Goal: Transaction & Acquisition: Purchase product/service

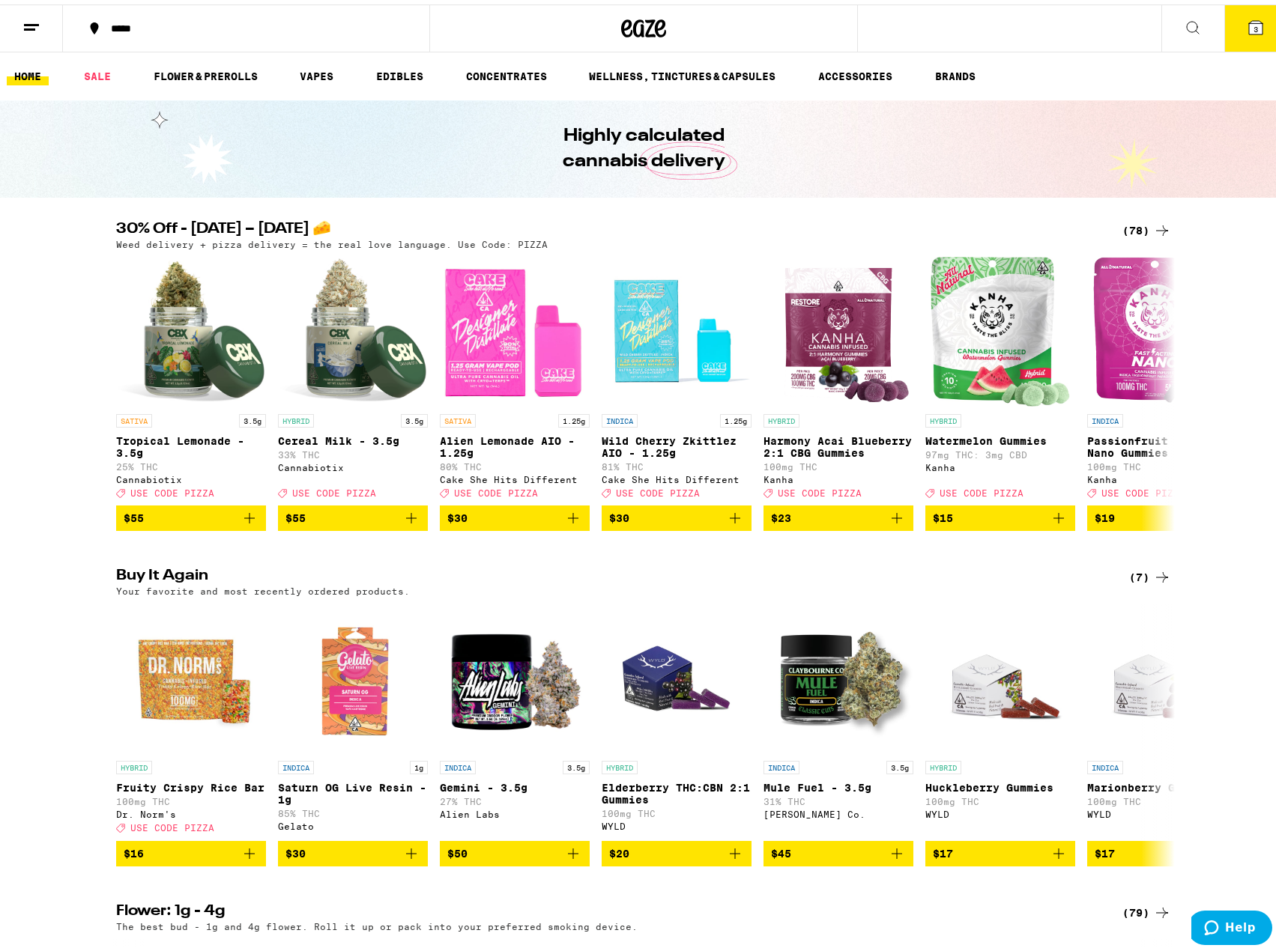
click at [1253, 23] on span "3" at bounding box center [1255, 24] width 4 height 9
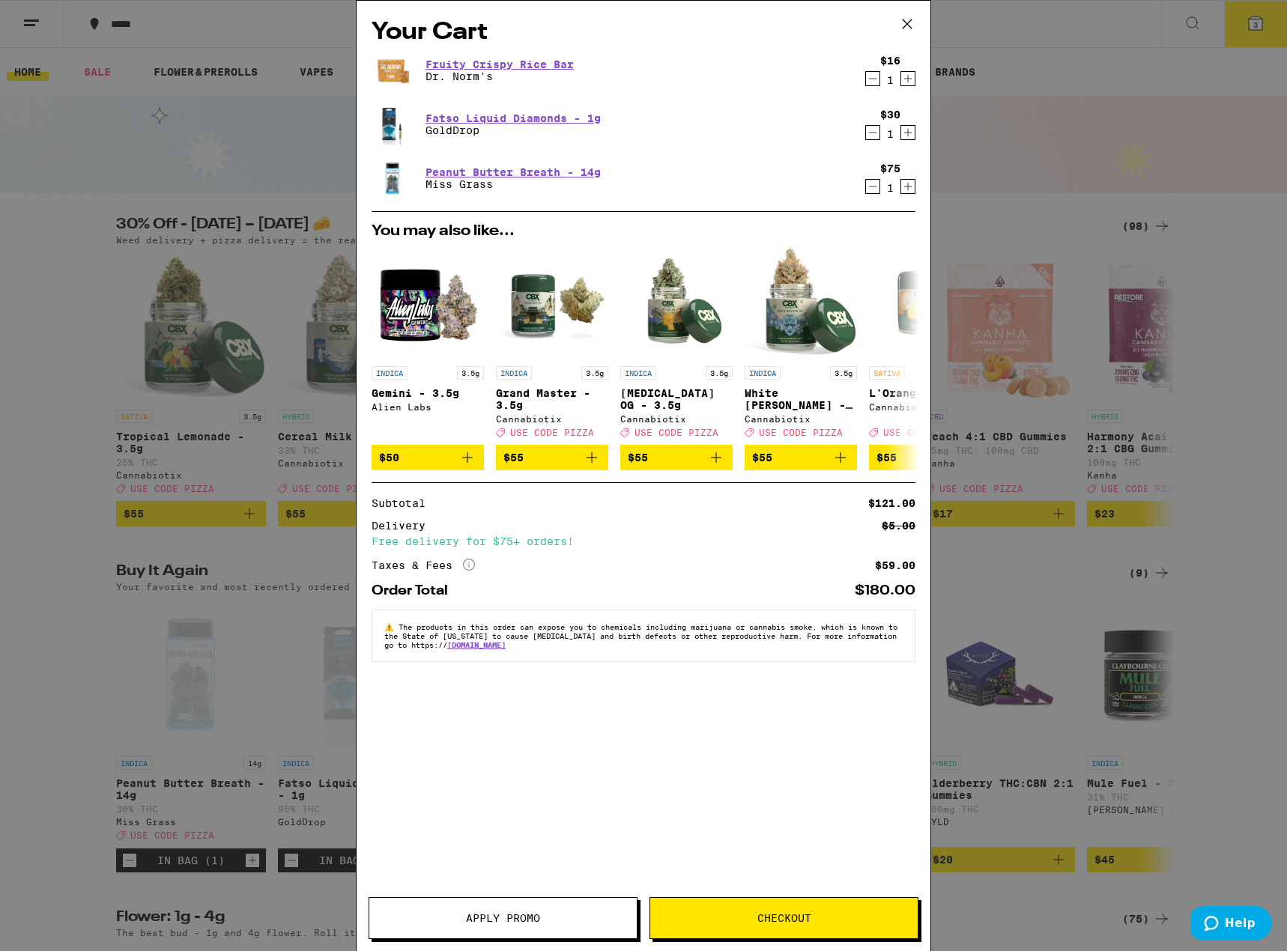
click at [870, 135] on icon "Decrement" at bounding box center [872, 133] width 13 height 18
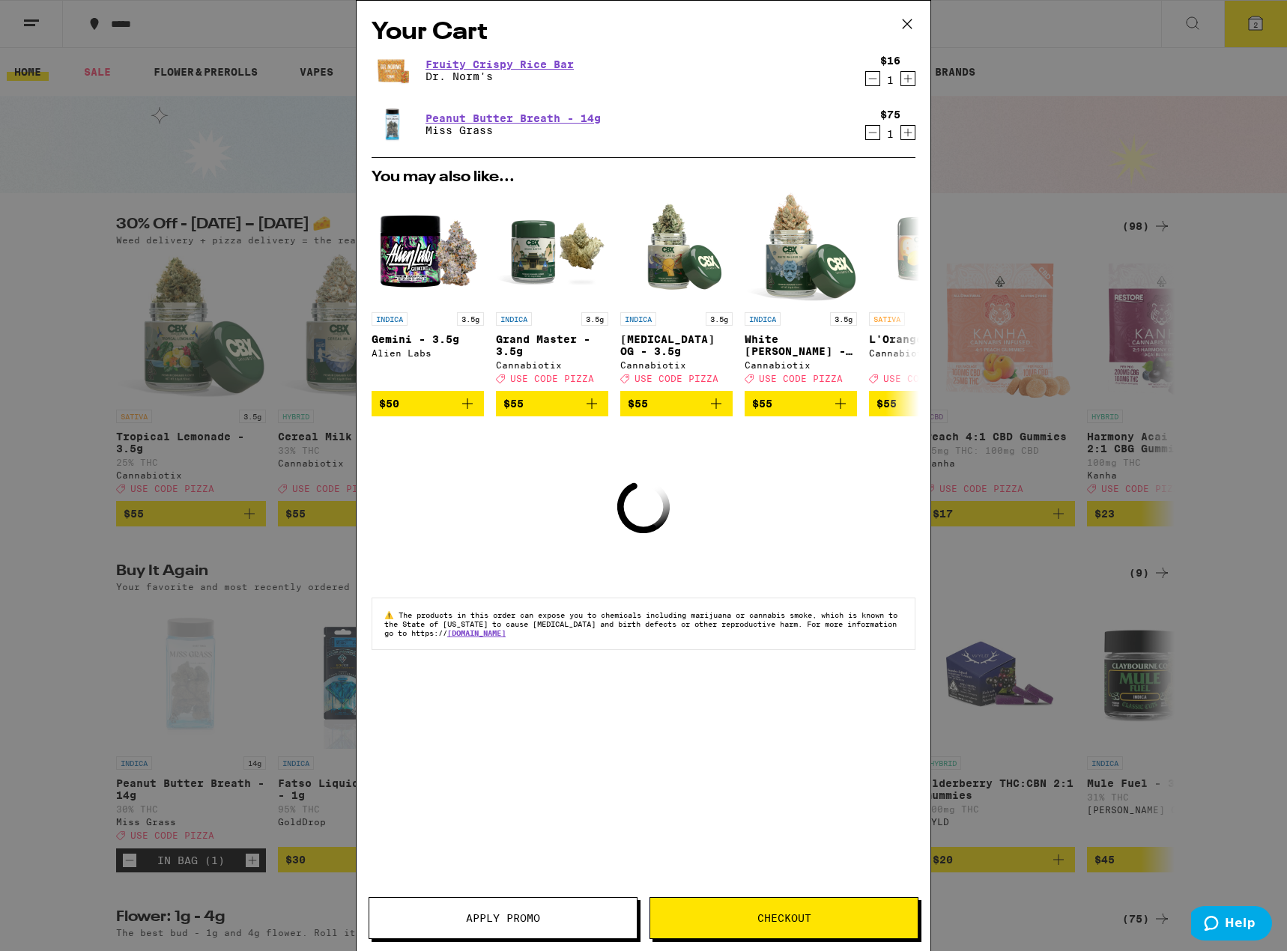
click at [870, 135] on icon "Decrement" at bounding box center [872, 133] width 13 height 18
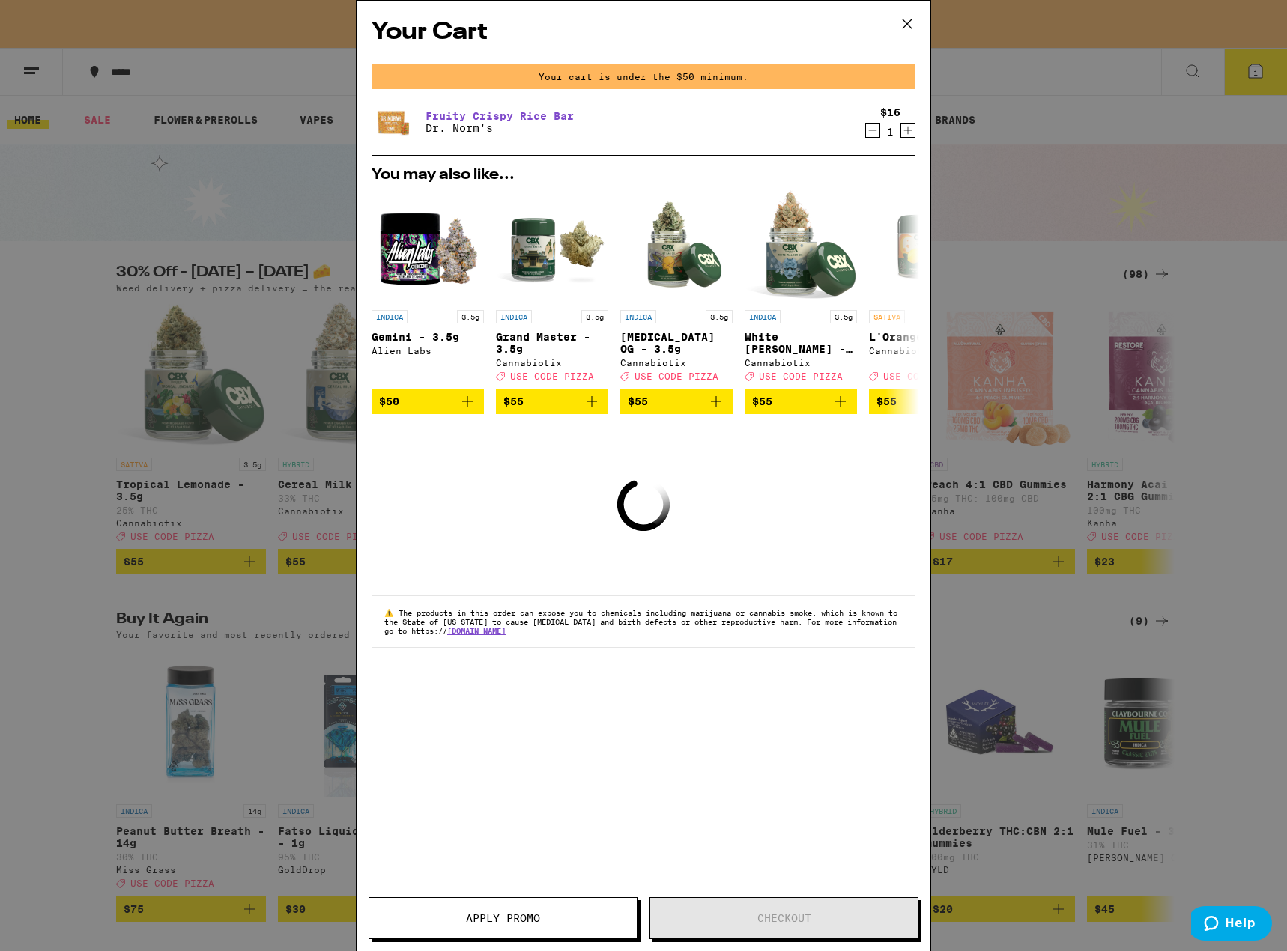
click at [8, 348] on div "Your Cart Your cart is under the $50 minimum. Fruity Crispy Rice Bar Dr. [PERSO…" at bounding box center [643, 475] width 1287 height 951
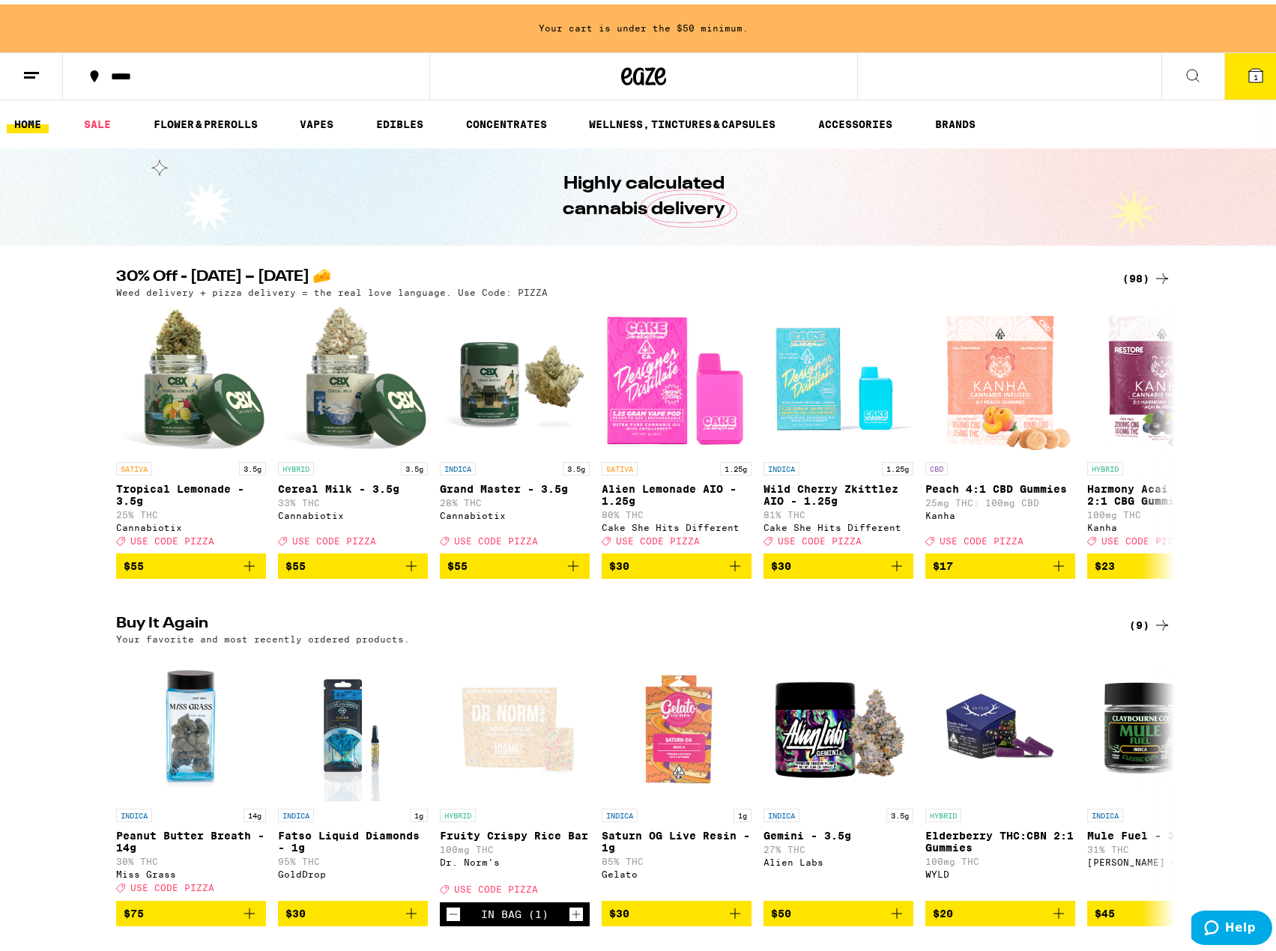
click at [1153, 273] on icon at bounding box center [1162, 274] width 18 height 18
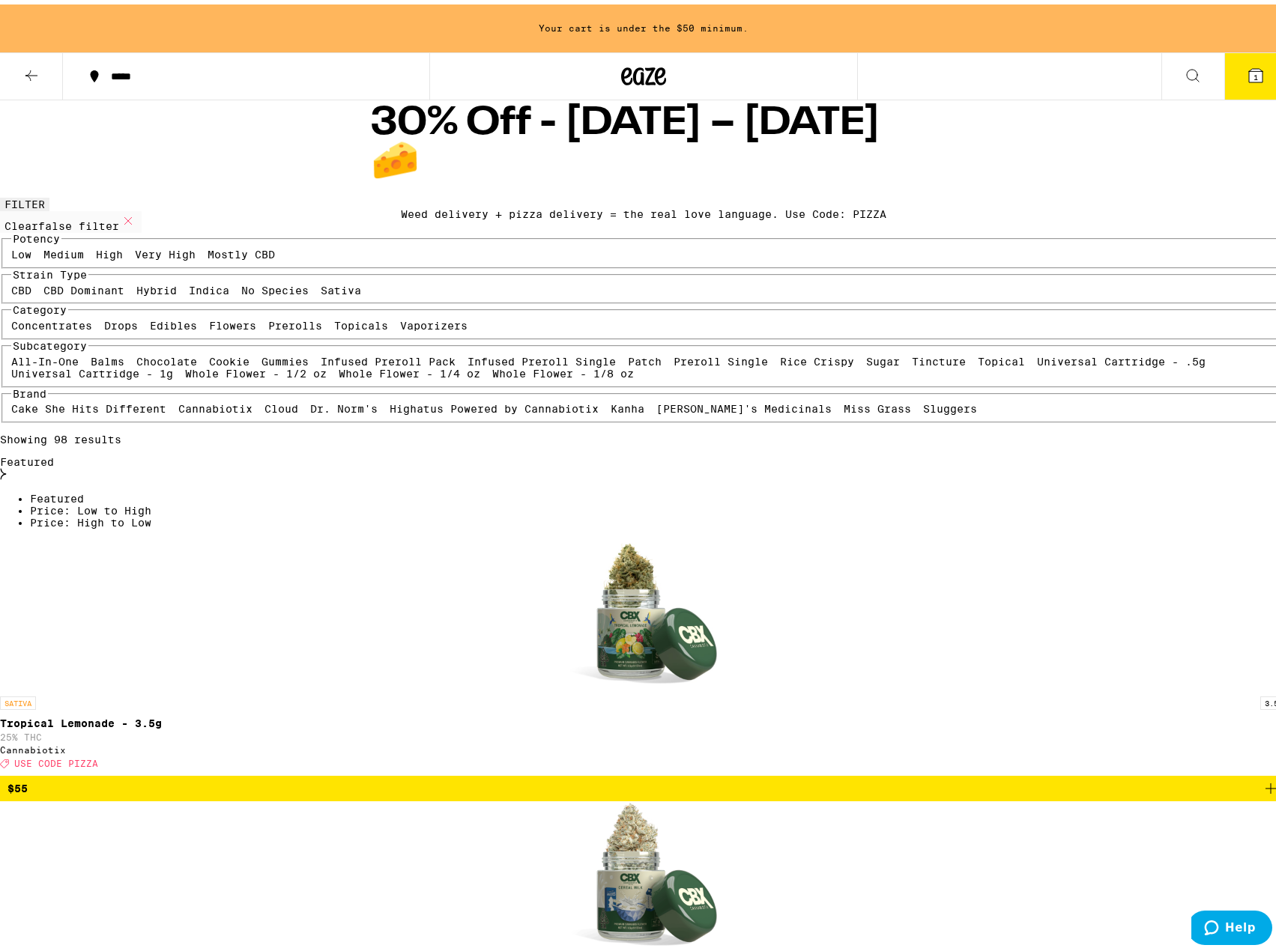
click at [163, 256] on label "Very High" at bounding box center [165, 250] width 61 height 12
click at [139, 247] on input "Very High" at bounding box center [138, 246] width 1 height 1
checkbox input "true"
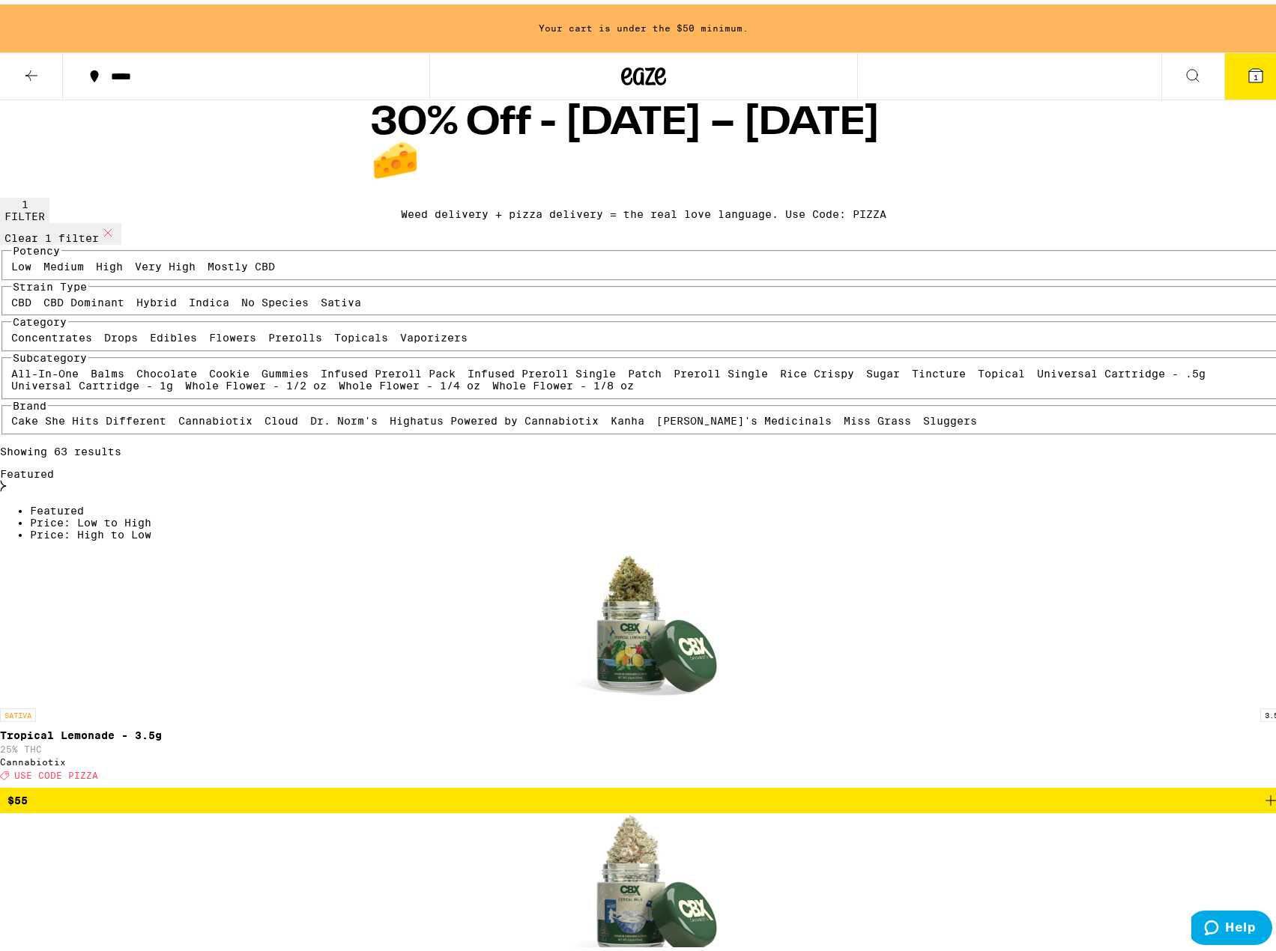
click at [189, 304] on label "Indica" at bounding box center [209, 298] width 40 height 12
click at [192, 295] on input "Indica" at bounding box center [192, 294] width 1 height 1
checkbox input "true"
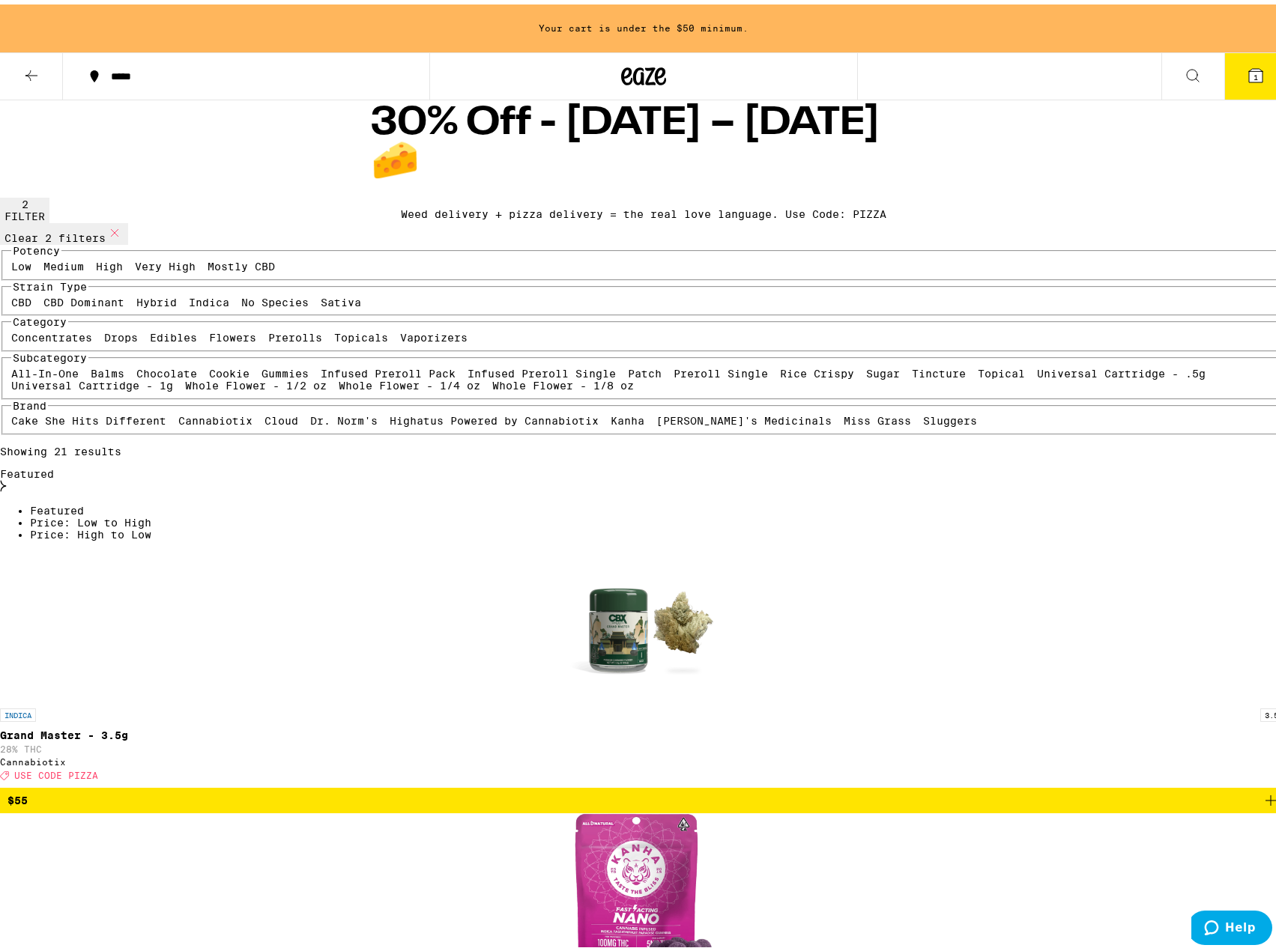
click at [209, 339] on label "Flowers" at bounding box center [232, 333] width 47 height 12
click at [212, 330] on input "Flowers" at bounding box center [212, 330] width 1 height 1
checkbox input "true"
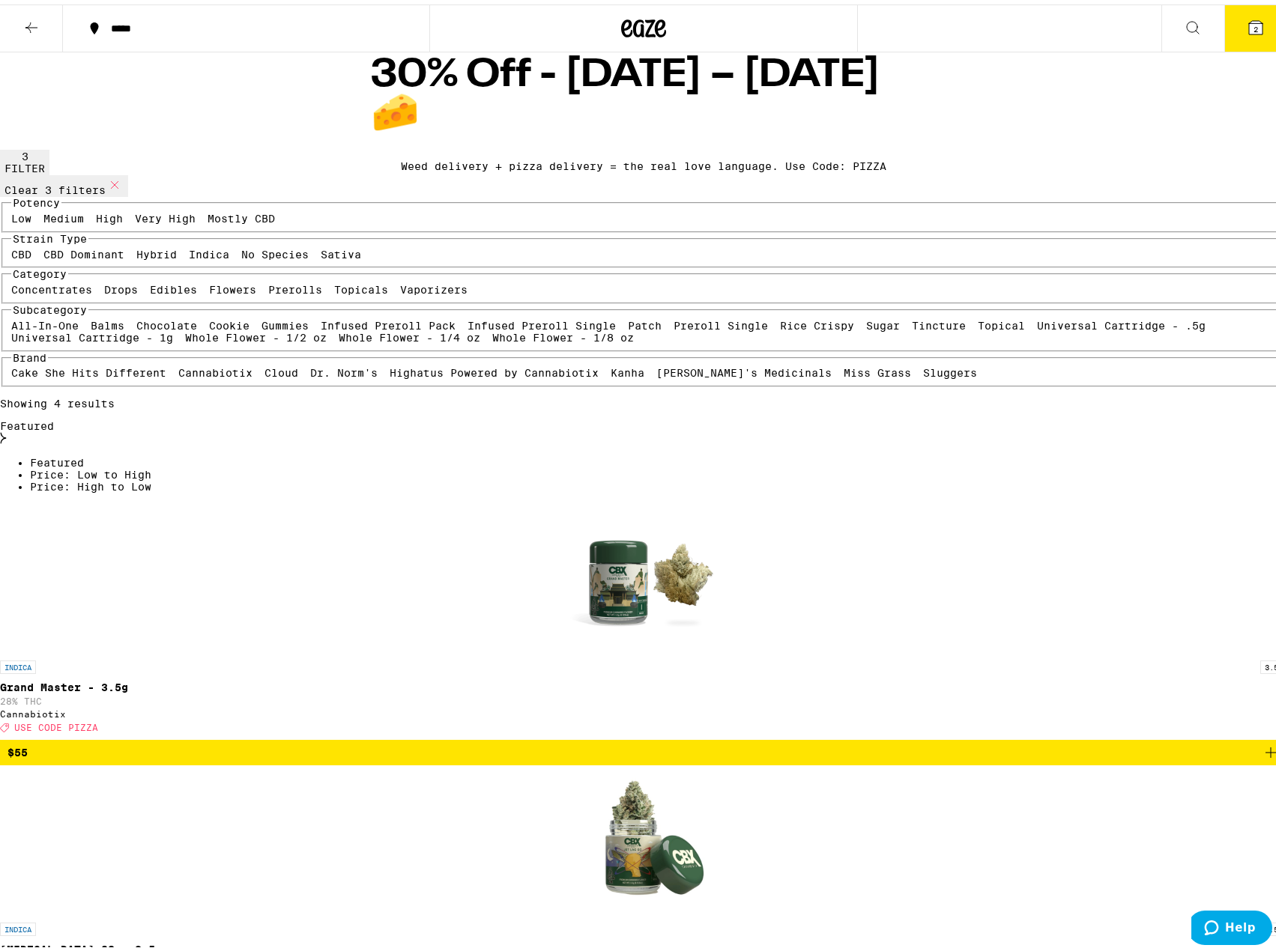
click at [26, 19] on icon at bounding box center [31, 23] width 18 height 18
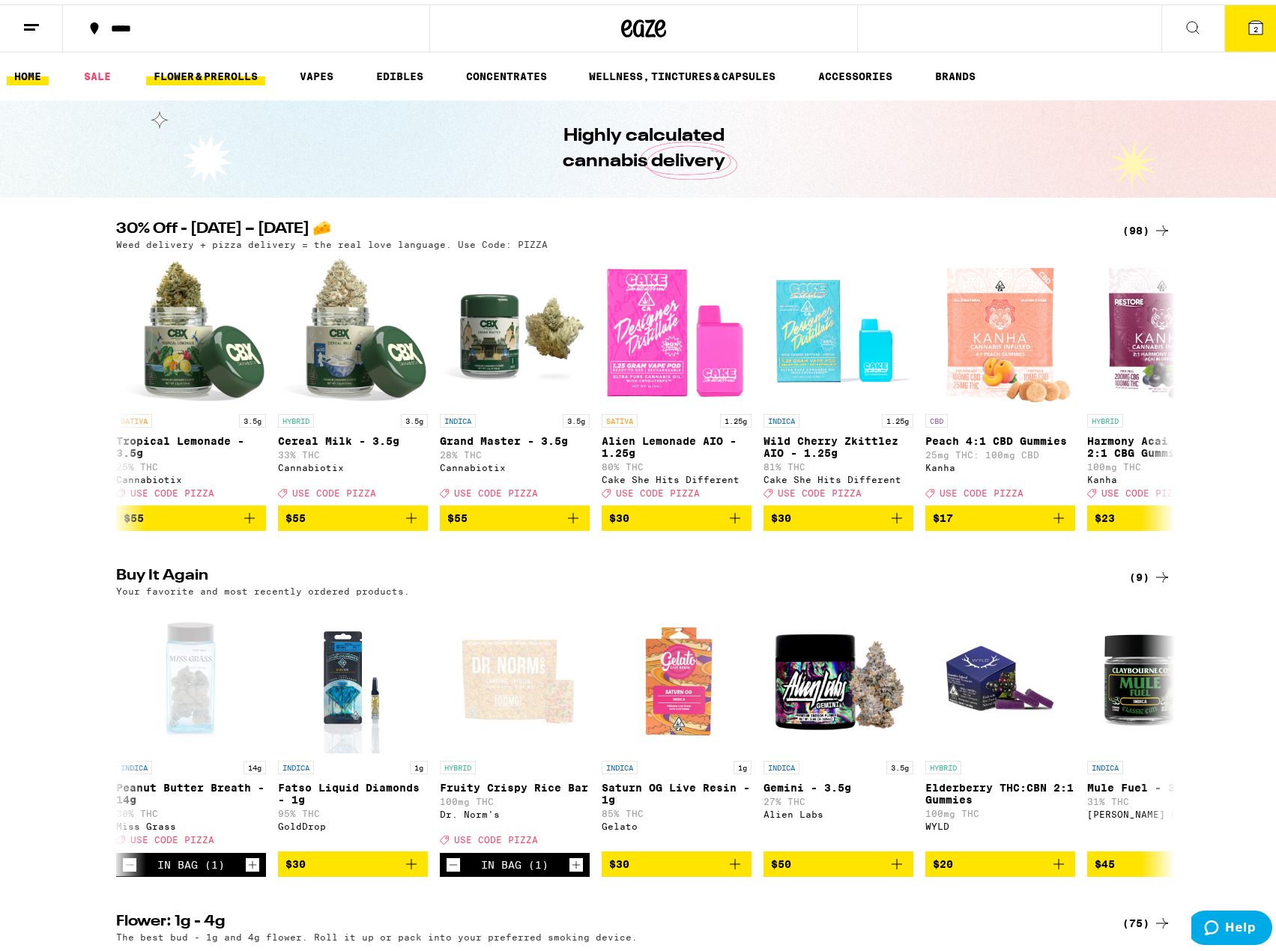
click at [234, 64] on link "FLOWER & PREROLLS" at bounding box center [205, 72] width 119 height 18
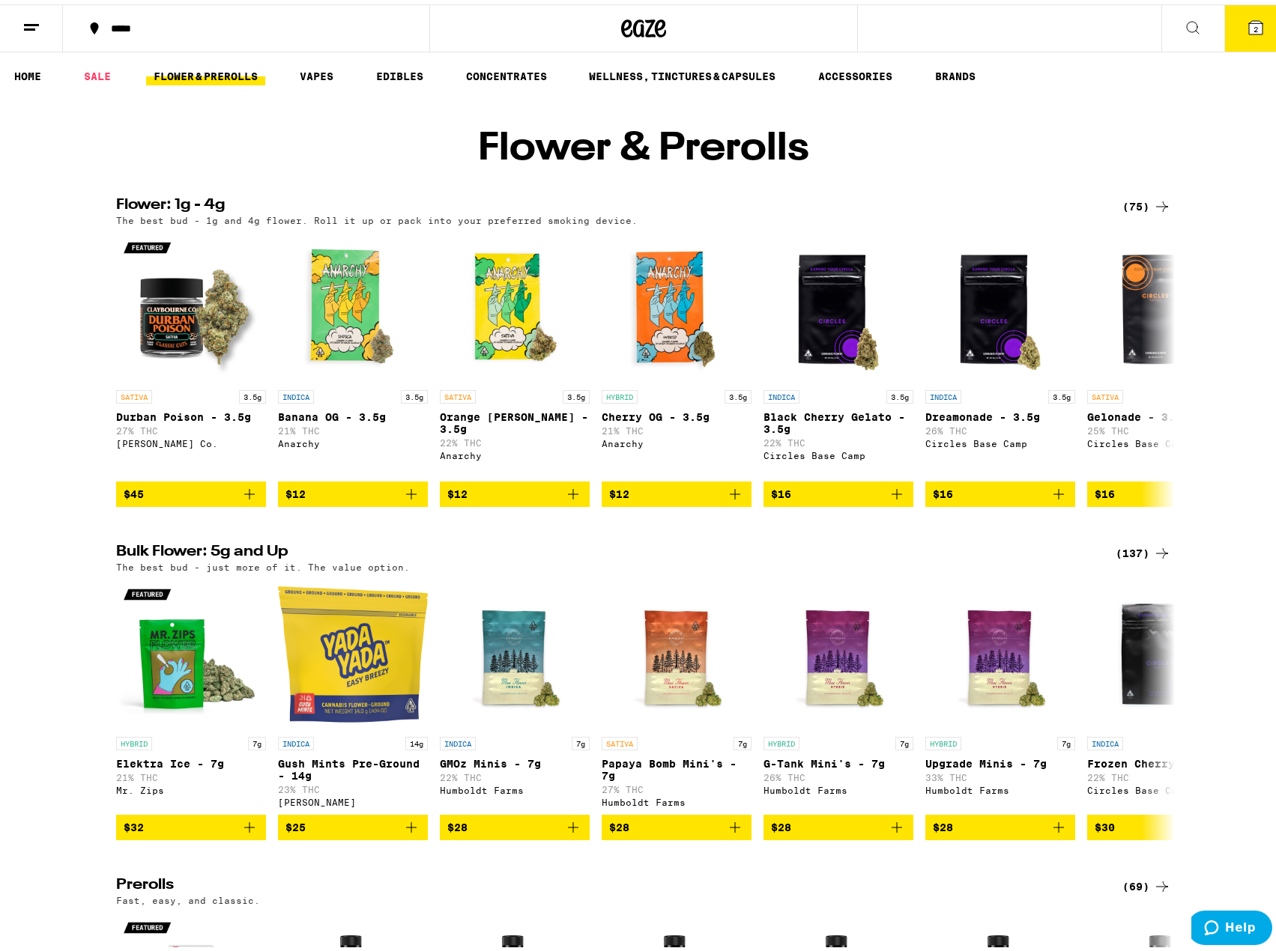
click at [1156, 558] on icon at bounding box center [1162, 549] width 18 height 18
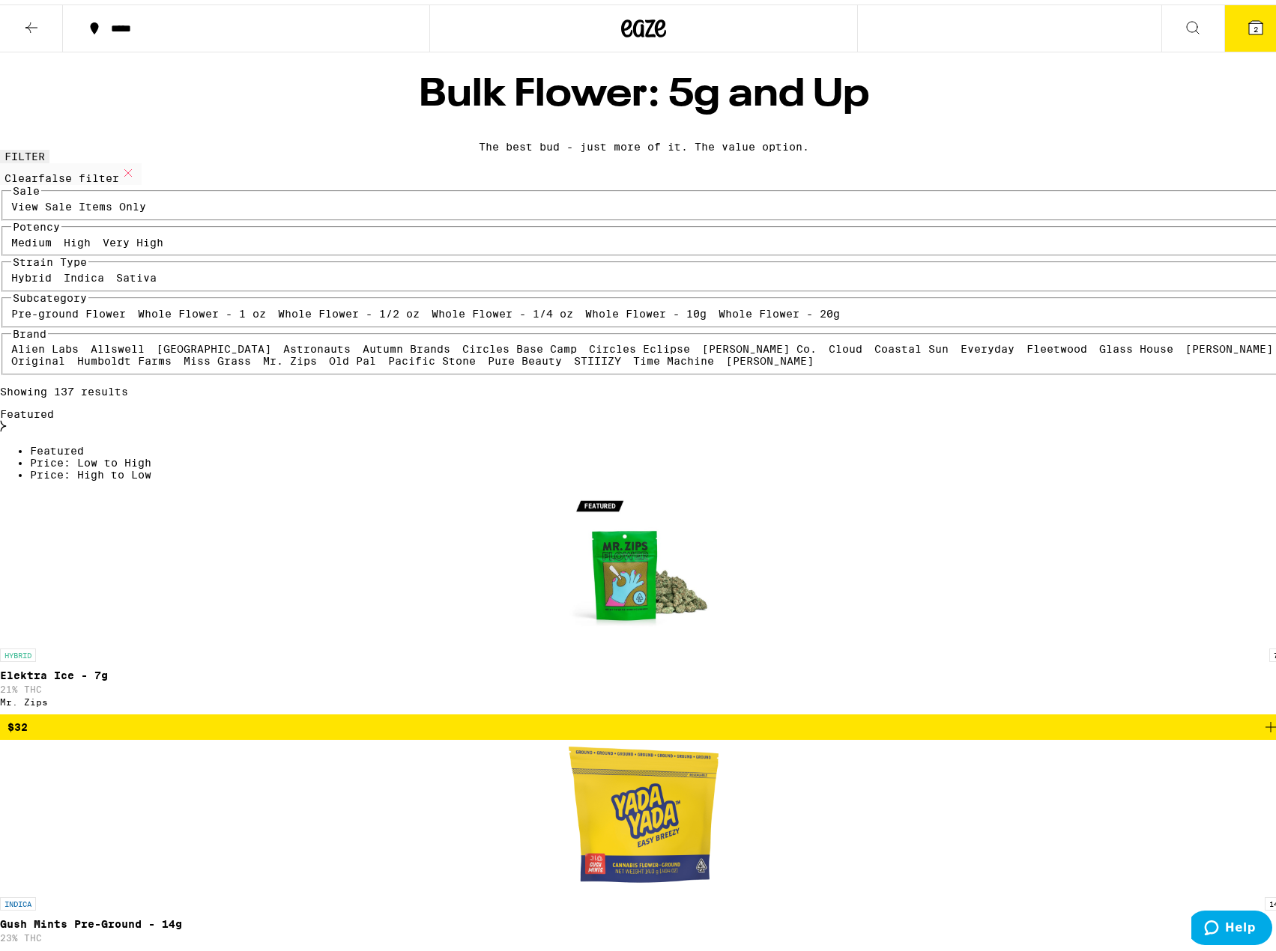
click at [163, 244] on label "Very High" at bounding box center [133, 238] width 61 height 12
click at [106, 235] on input "Very High" at bounding box center [106, 234] width 1 height 1
checkbox input "true"
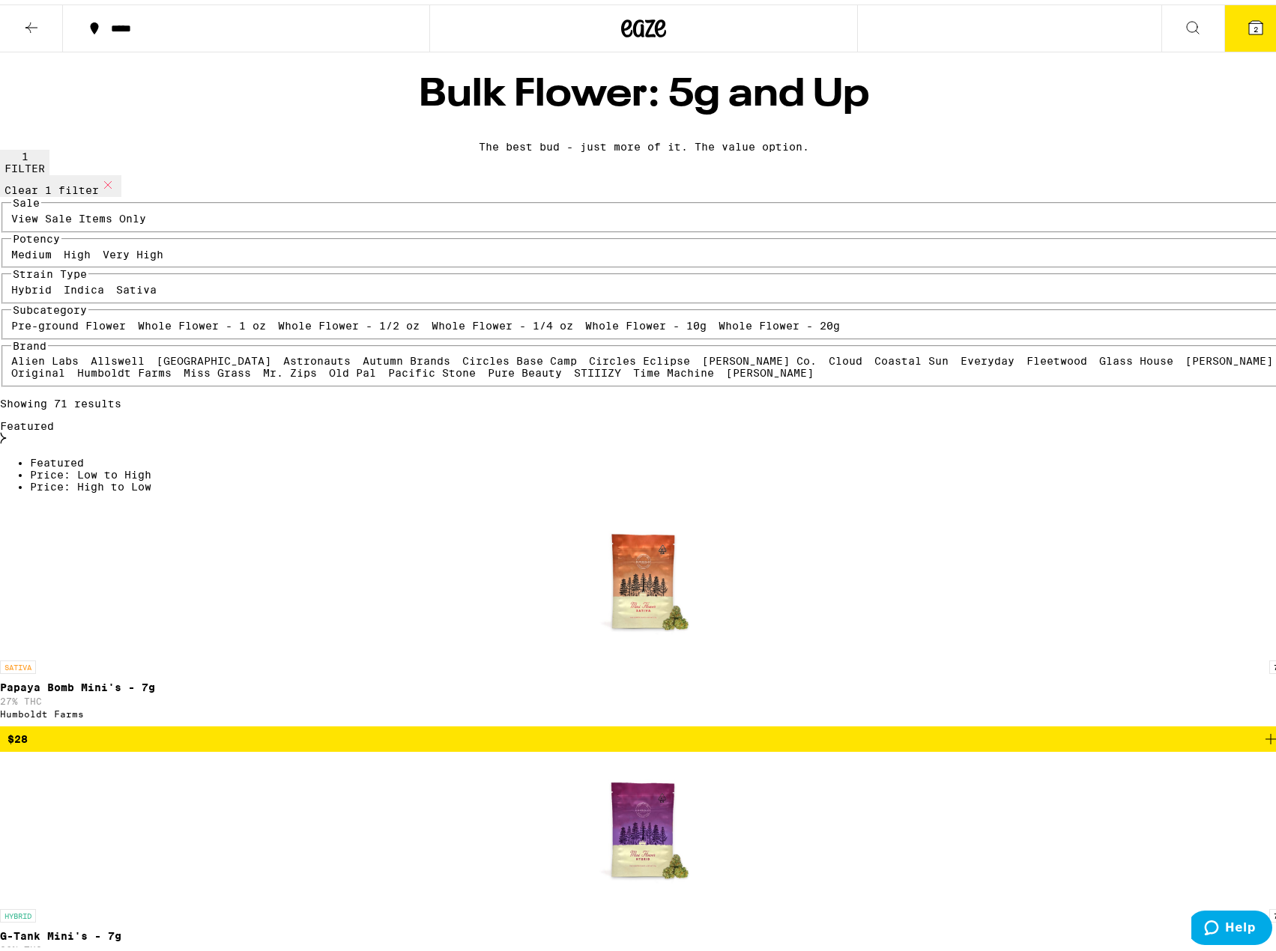
click at [52, 291] on label "Hybrid" at bounding box center [31, 285] width 40 height 12
click at [15, 282] on input "Hybrid" at bounding box center [14, 282] width 1 height 1
checkbox input "true"
click at [278, 327] on label "Whole Flower - 1/2 oz" at bounding box center [349, 321] width 142 height 12
click at [281, 318] on input "Whole Flower - 1/2 oz" at bounding box center [281, 318] width 1 height 1
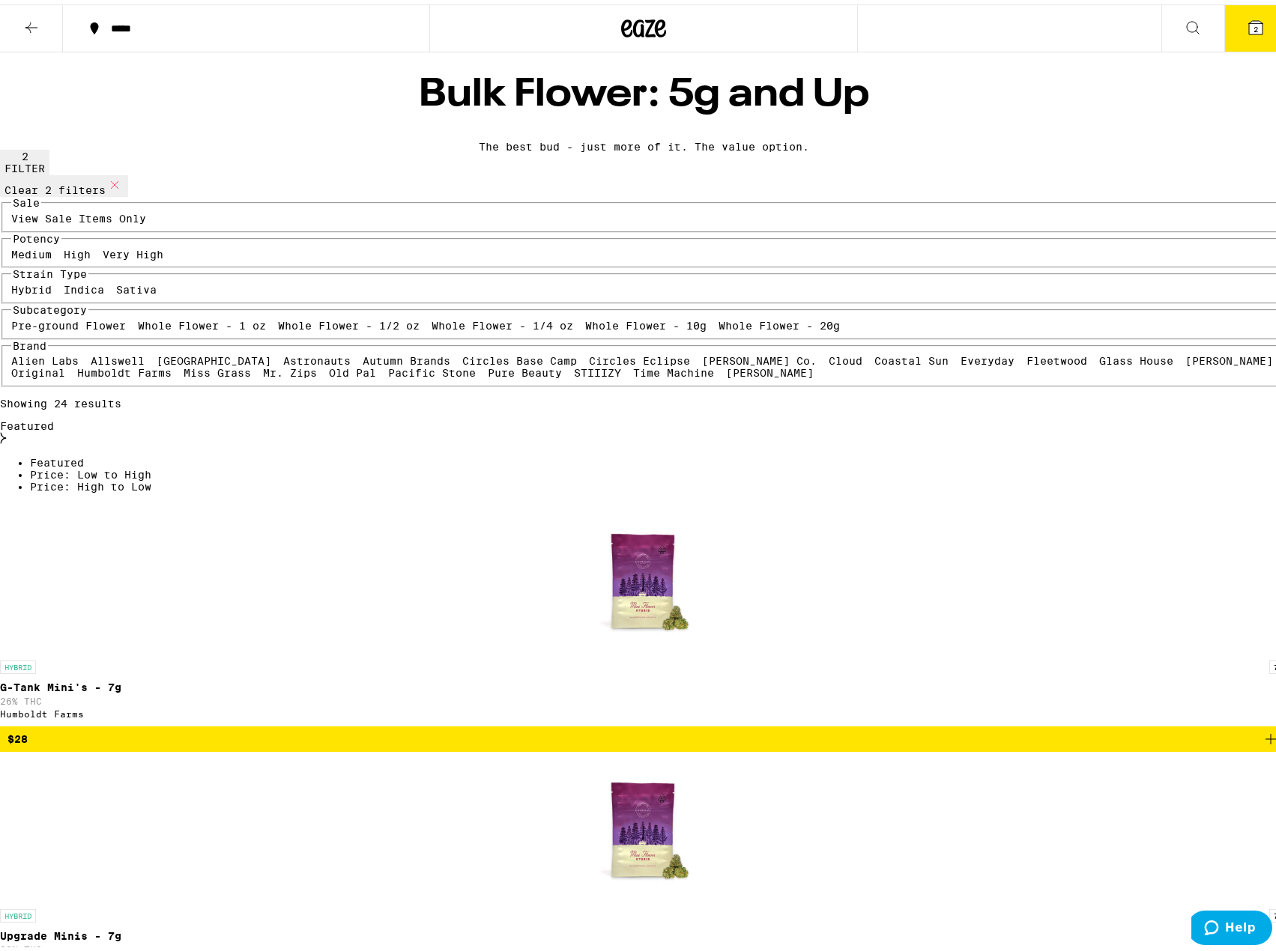
checkbox input "true"
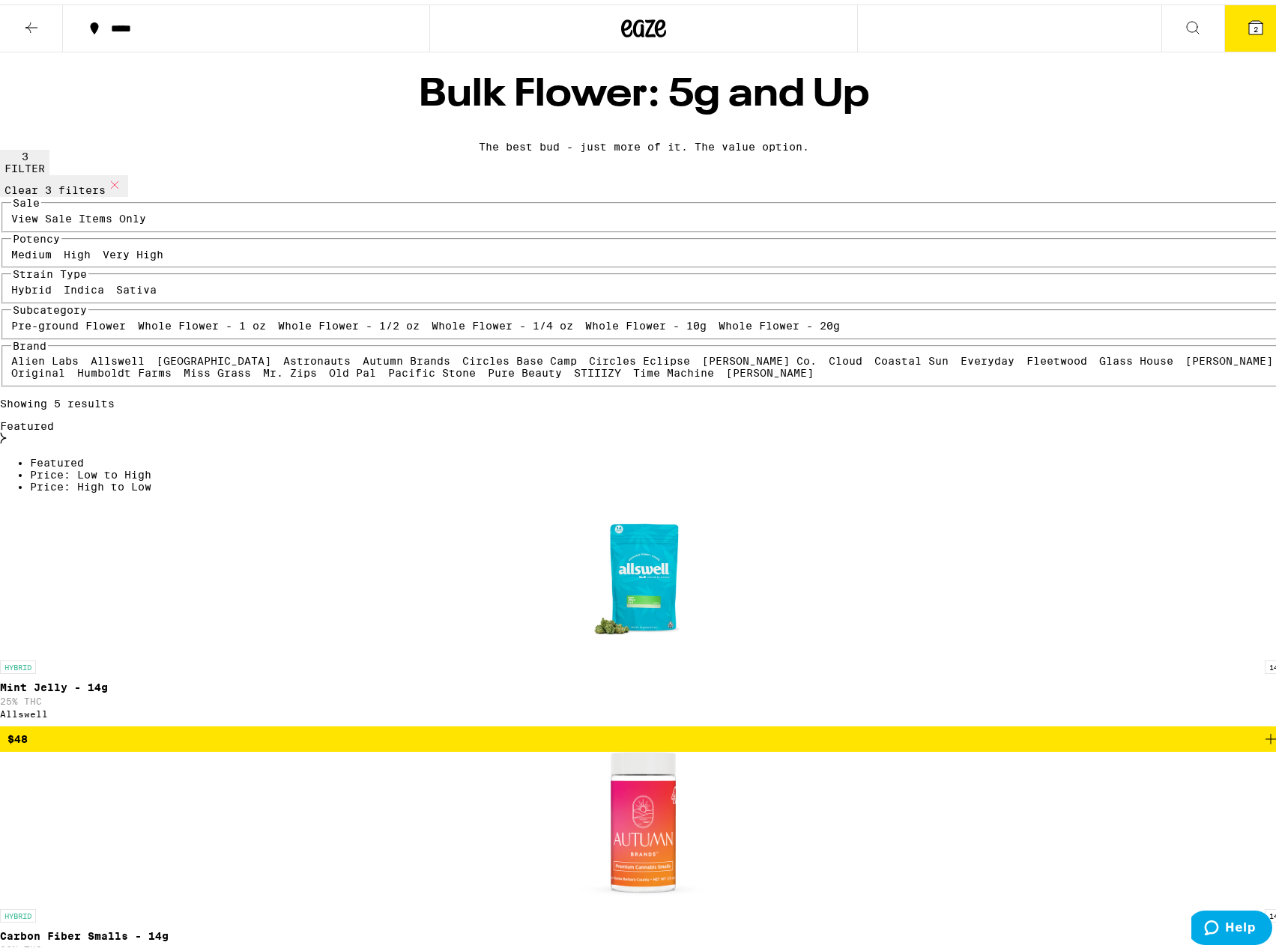
click at [1251, 28] on icon at bounding box center [1255, 22] width 13 height 13
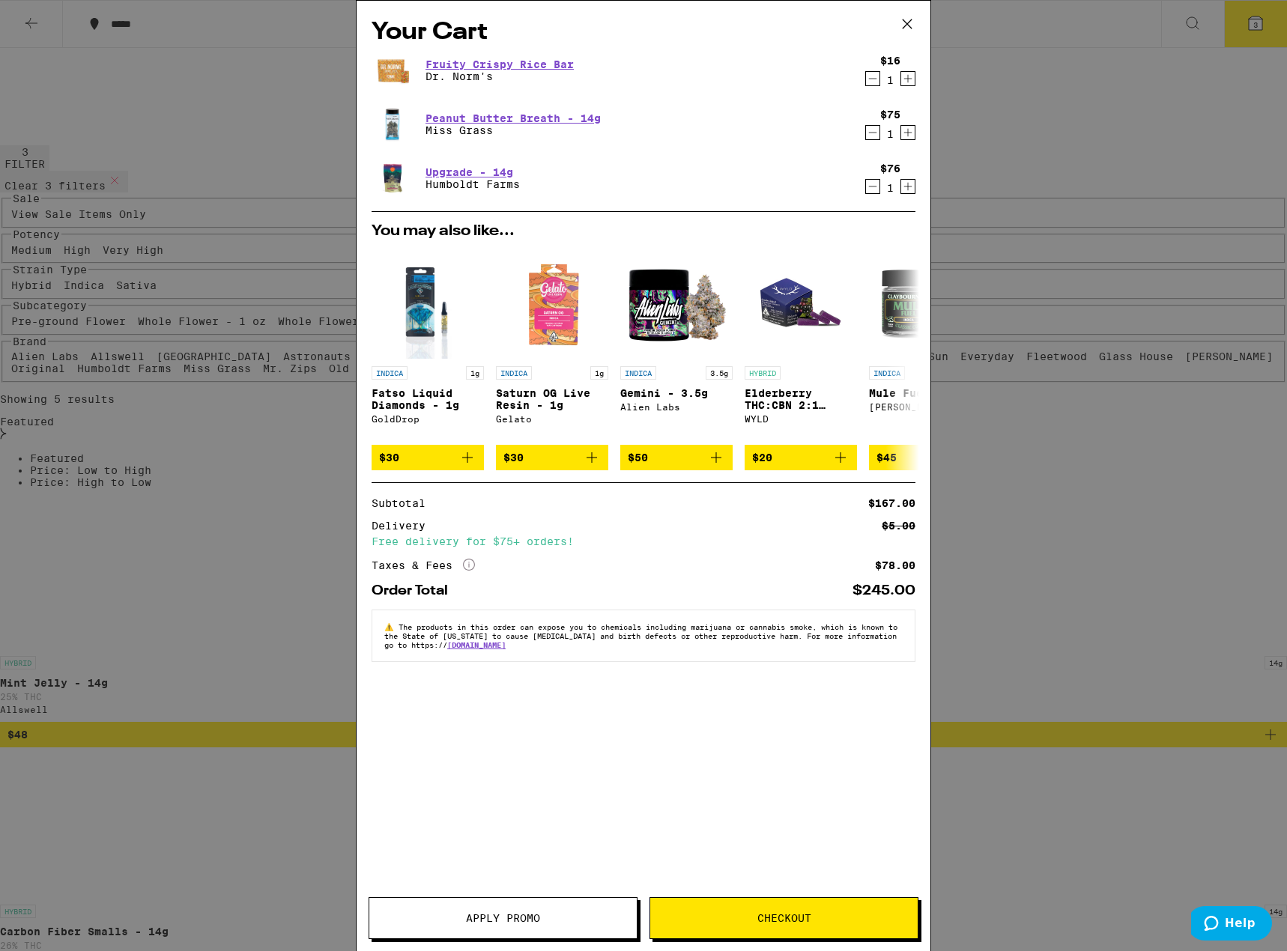
click at [469, 571] on icon at bounding box center [469, 565] width 12 height 12
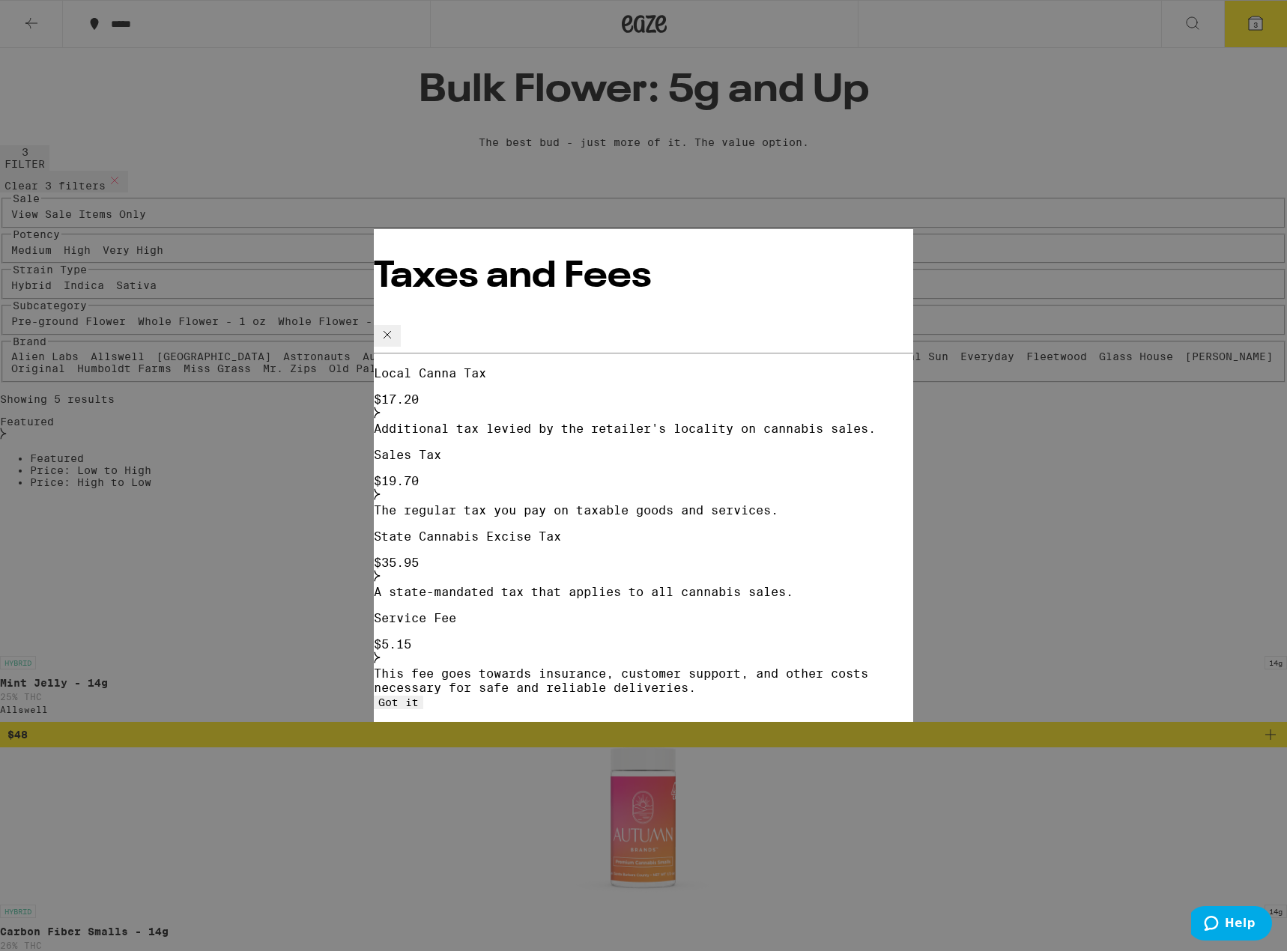
click at [419, 697] on span "Got it" at bounding box center [398, 703] width 40 height 12
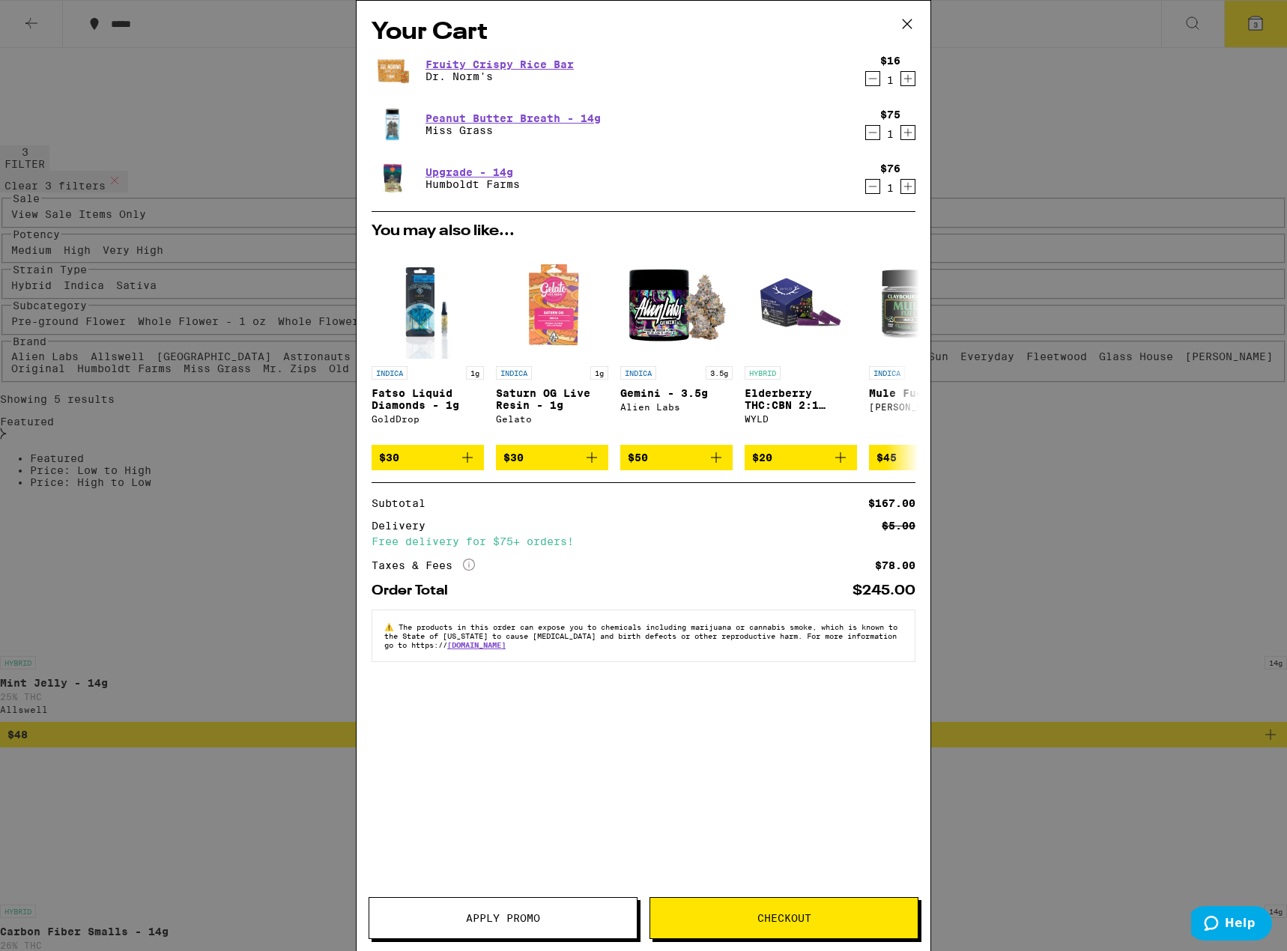
click at [485, 914] on span "Apply Promo" at bounding box center [503, 918] width 74 height 10
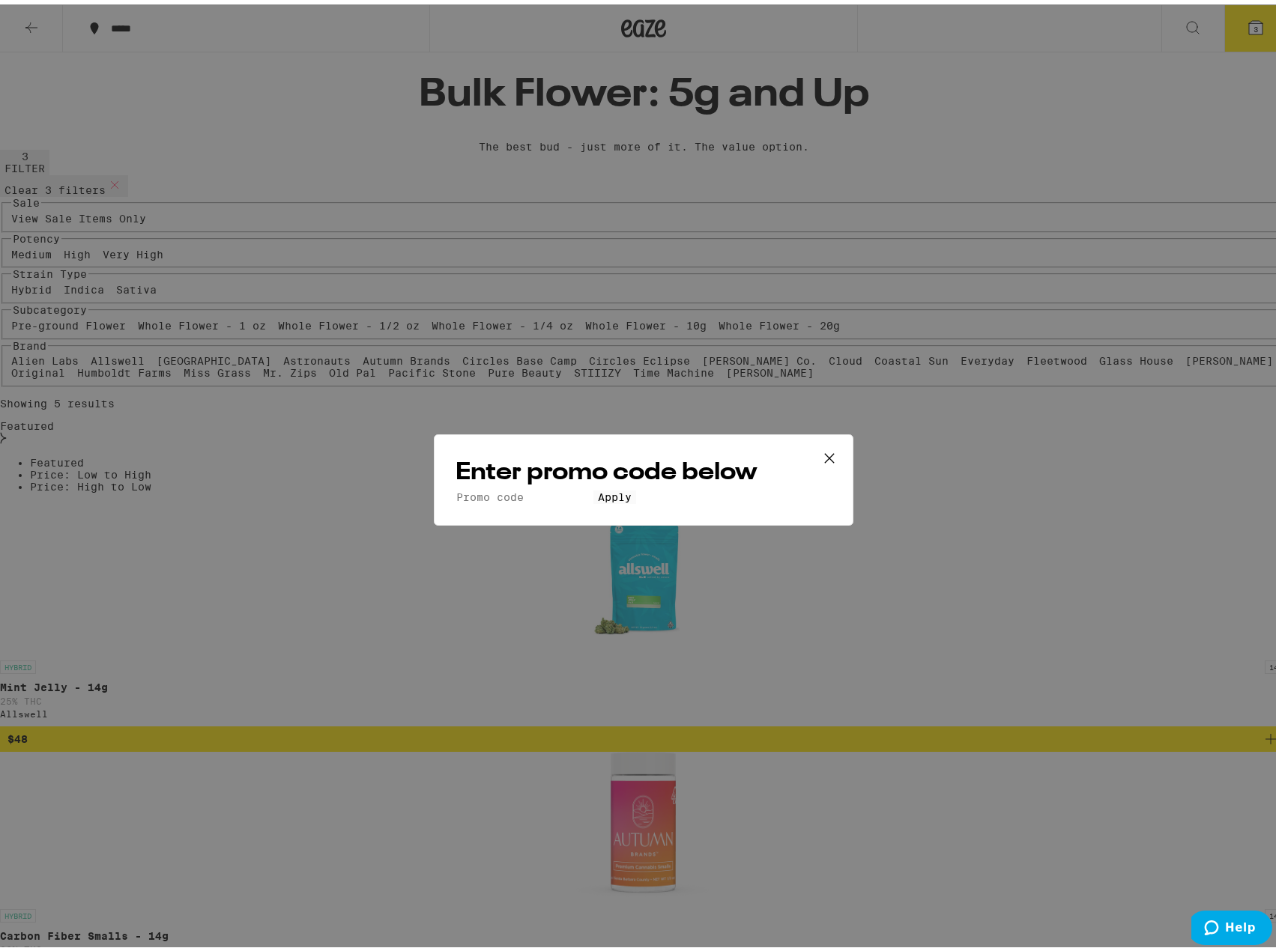
click at [491, 486] on input "Promo Code" at bounding box center [525, 492] width 138 height 13
type input "pizza"
click at [632, 499] on span "Apply" at bounding box center [615, 493] width 34 height 12
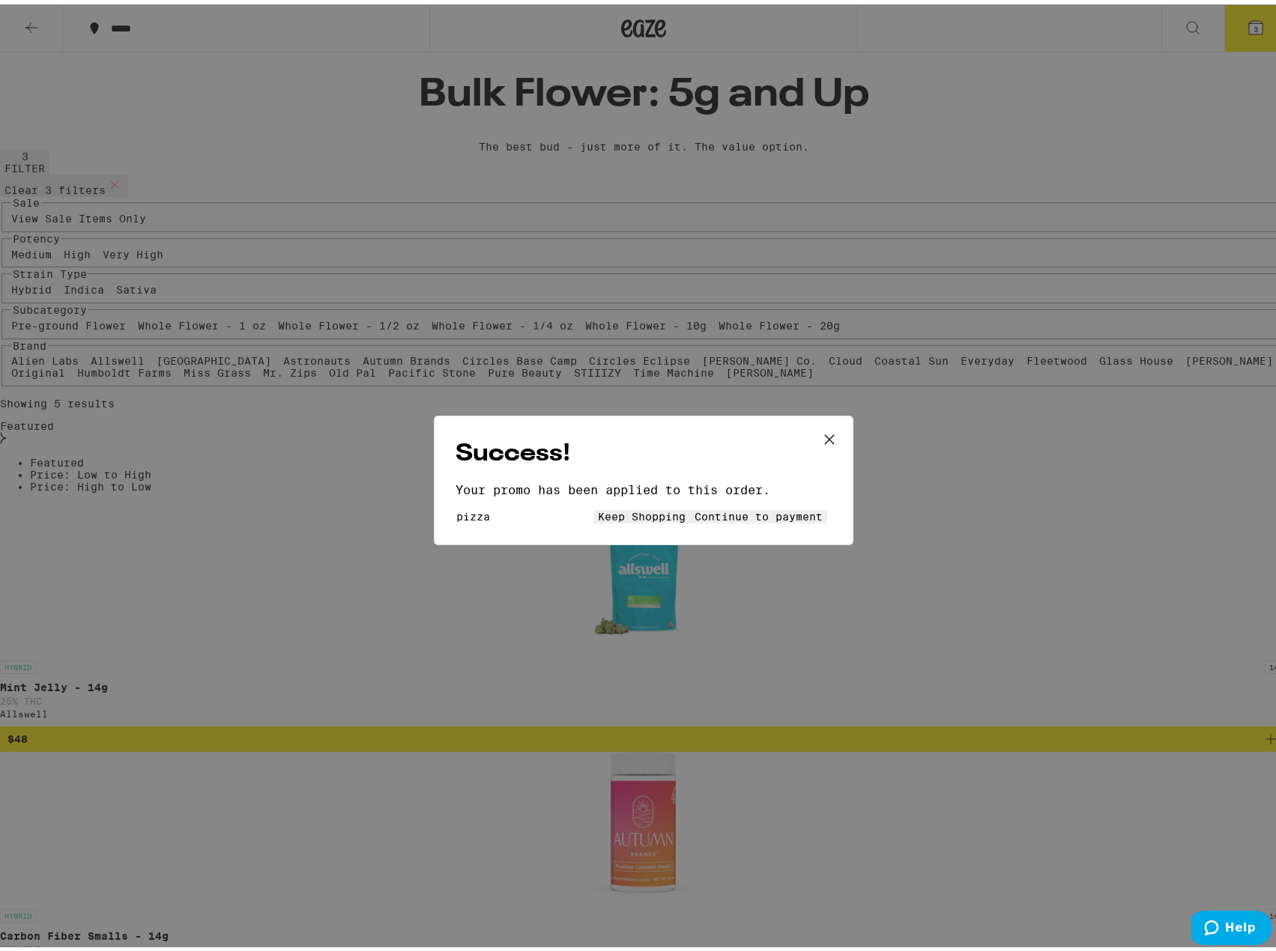
click at [690, 515] on button "Continue to payment" at bounding box center [758, 512] width 137 height 13
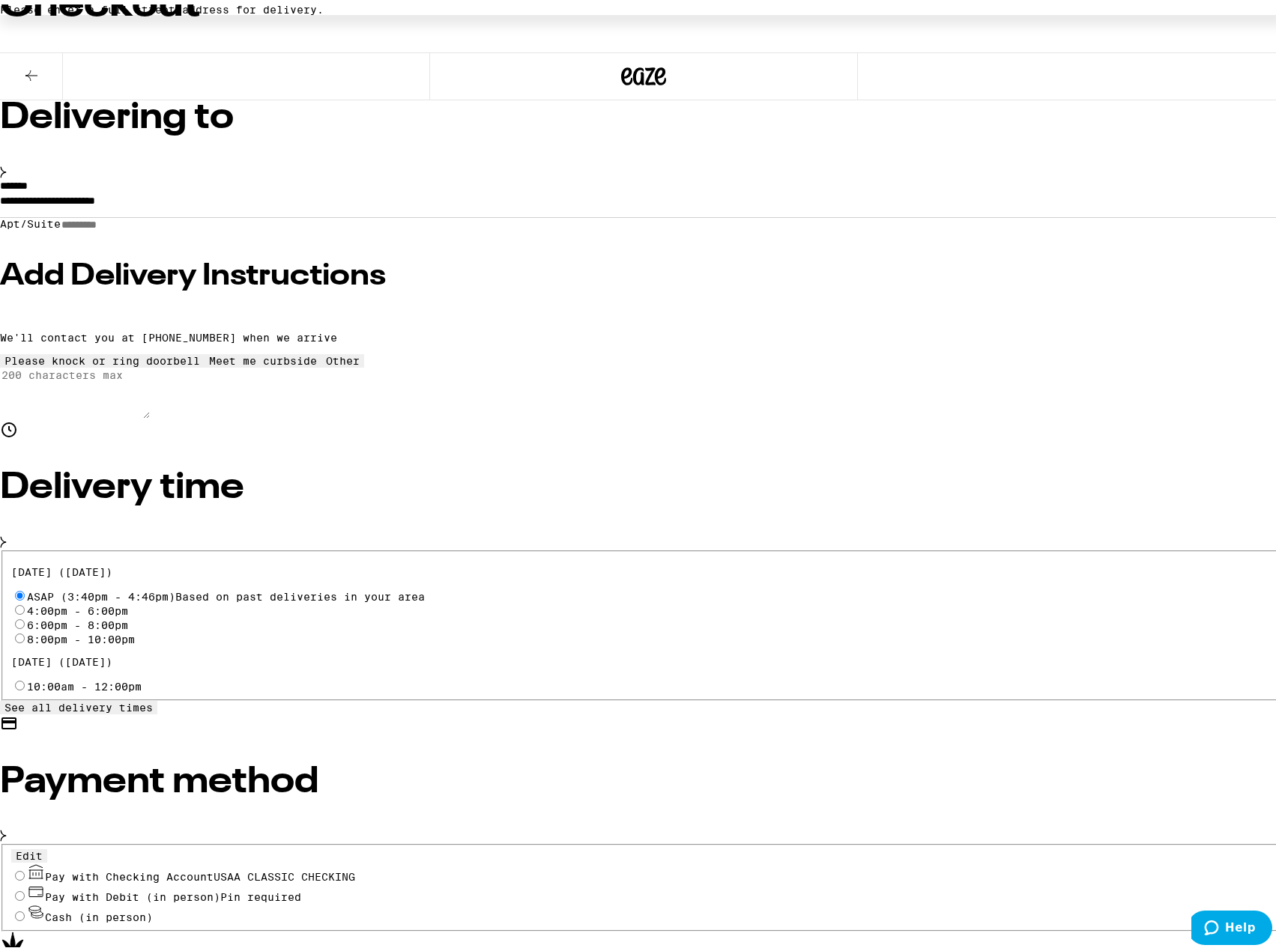
scroll to position [175, 0]
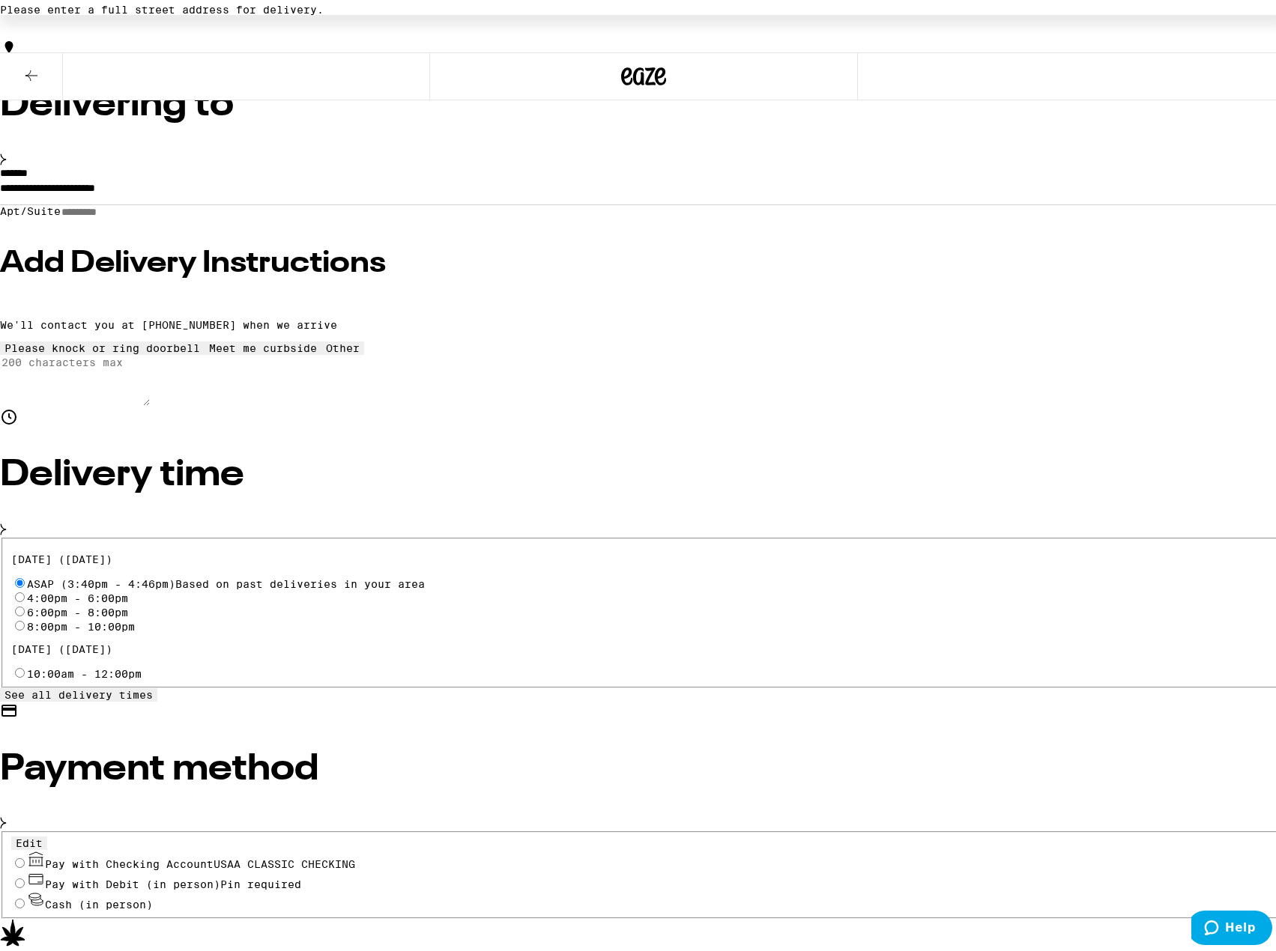
click at [25, 854] on input "Pay with Checking Account USAA CLASSIC CHECKING" at bounding box center [20, 859] width 10 height 10
radio input "true"
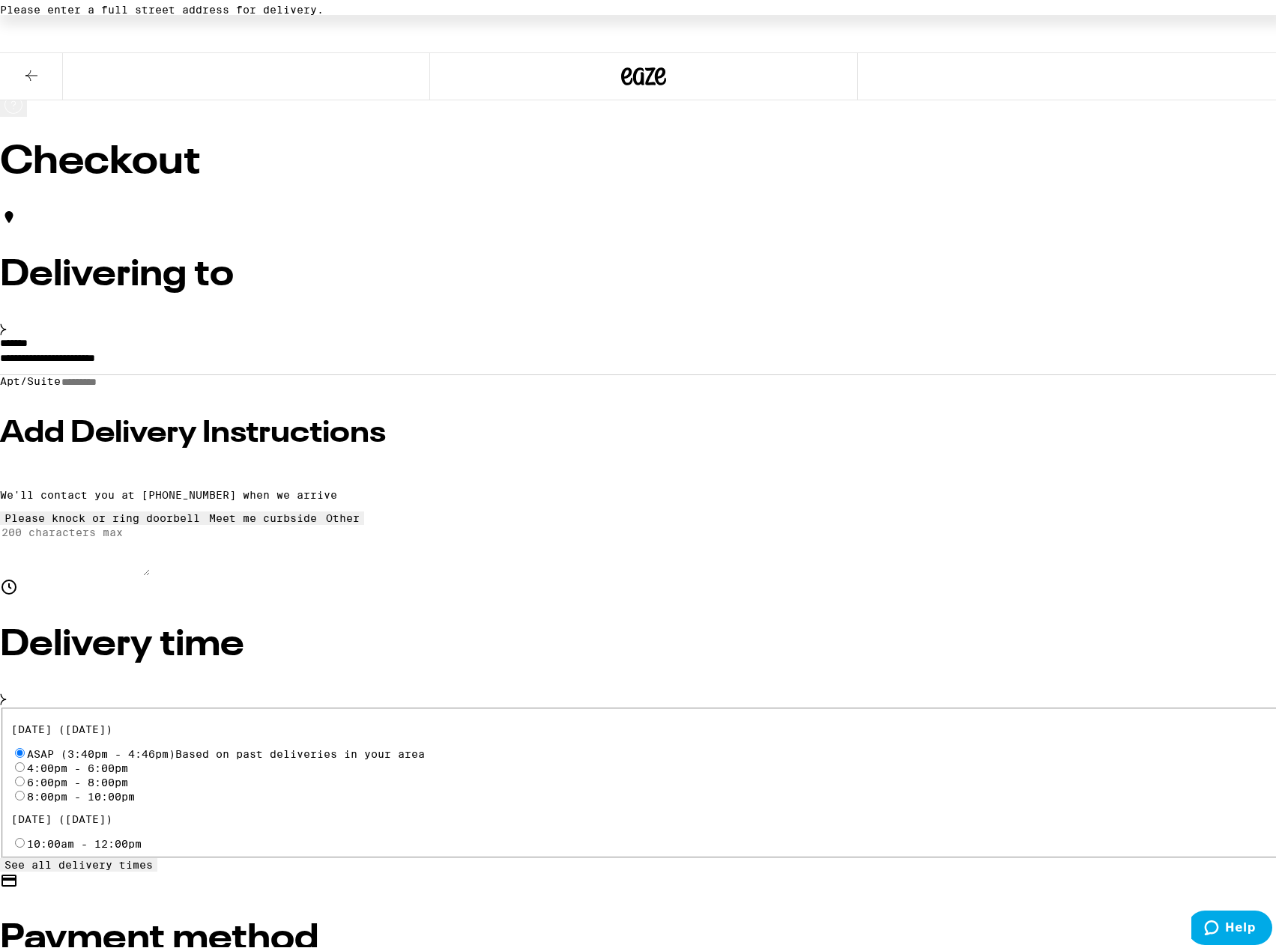
scroll to position [0, 0]
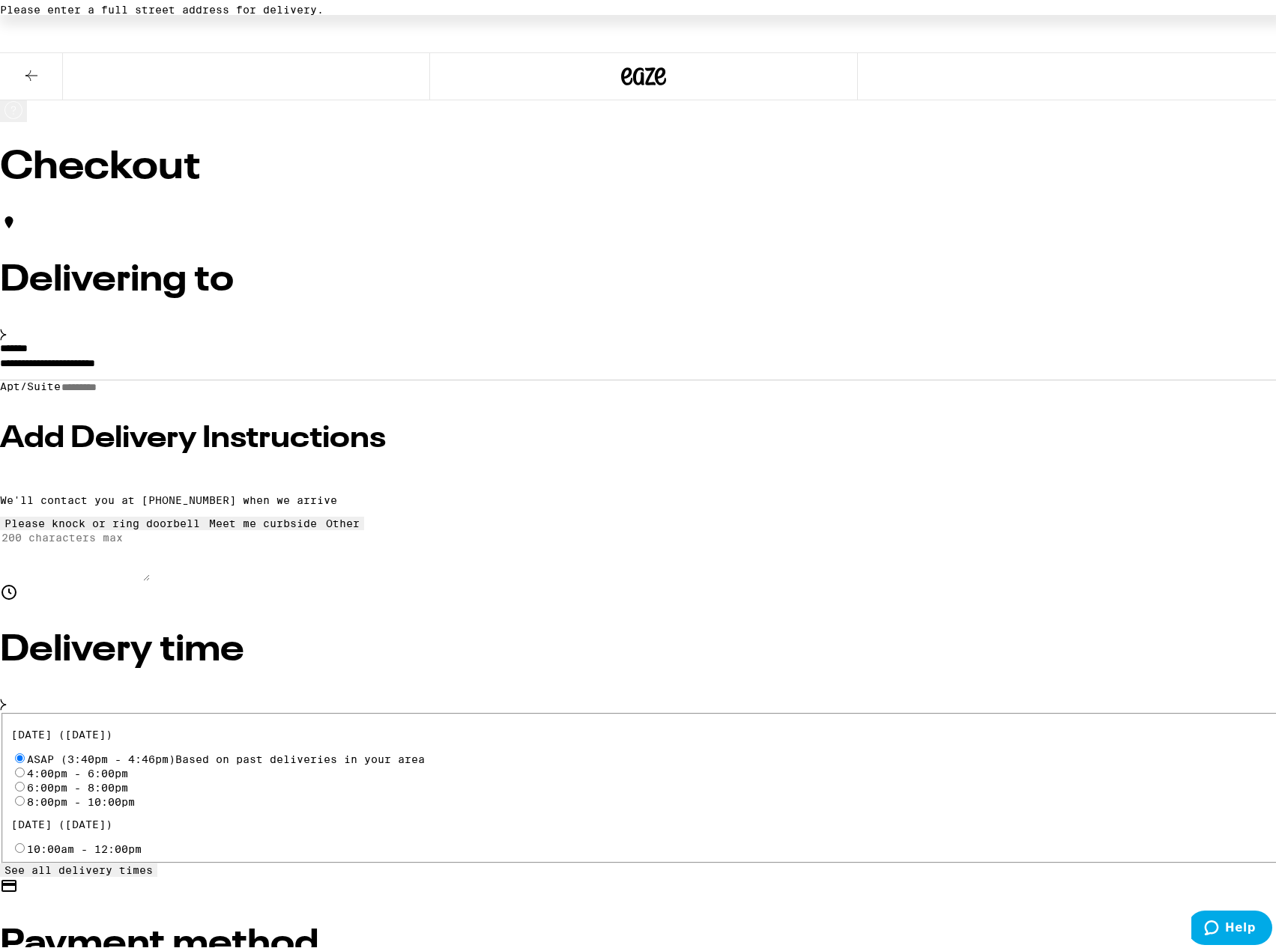
click at [167, 381] on input "Apt/Suite" at bounding box center [114, 383] width 106 height 13
click at [167, 390] on input "Apt/Suite" at bounding box center [114, 383] width 106 height 13
type input "***"
drag, startPoint x: 261, startPoint y: 393, endPoint x: 155, endPoint y: 427, distance: 111.6
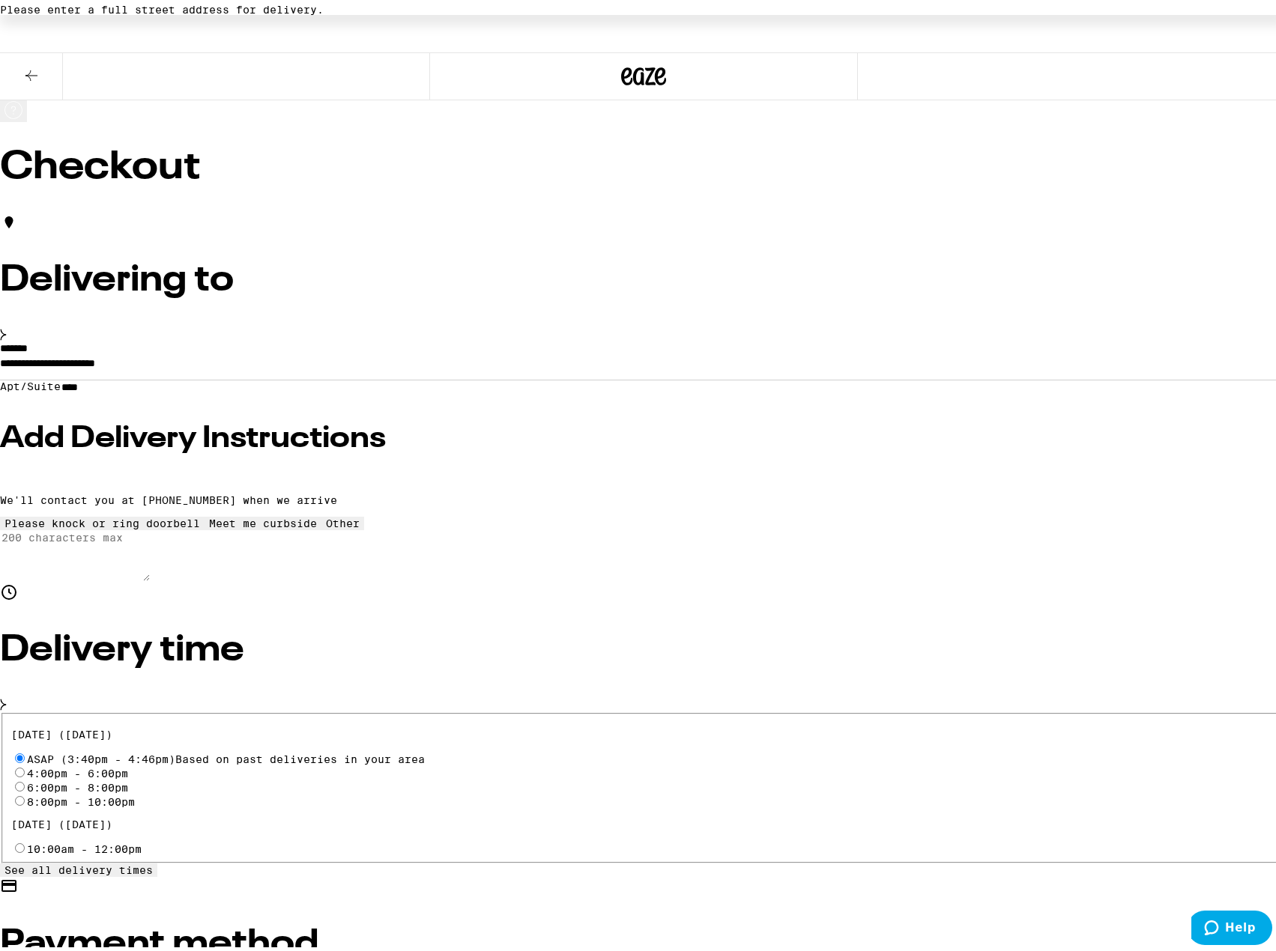
click at [155, 432] on div "**********" at bounding box center [643, 950] width 1287 height 1612
click at [440, 350] on input "**********" at bounding box center [643, 362] width 1287 height 25
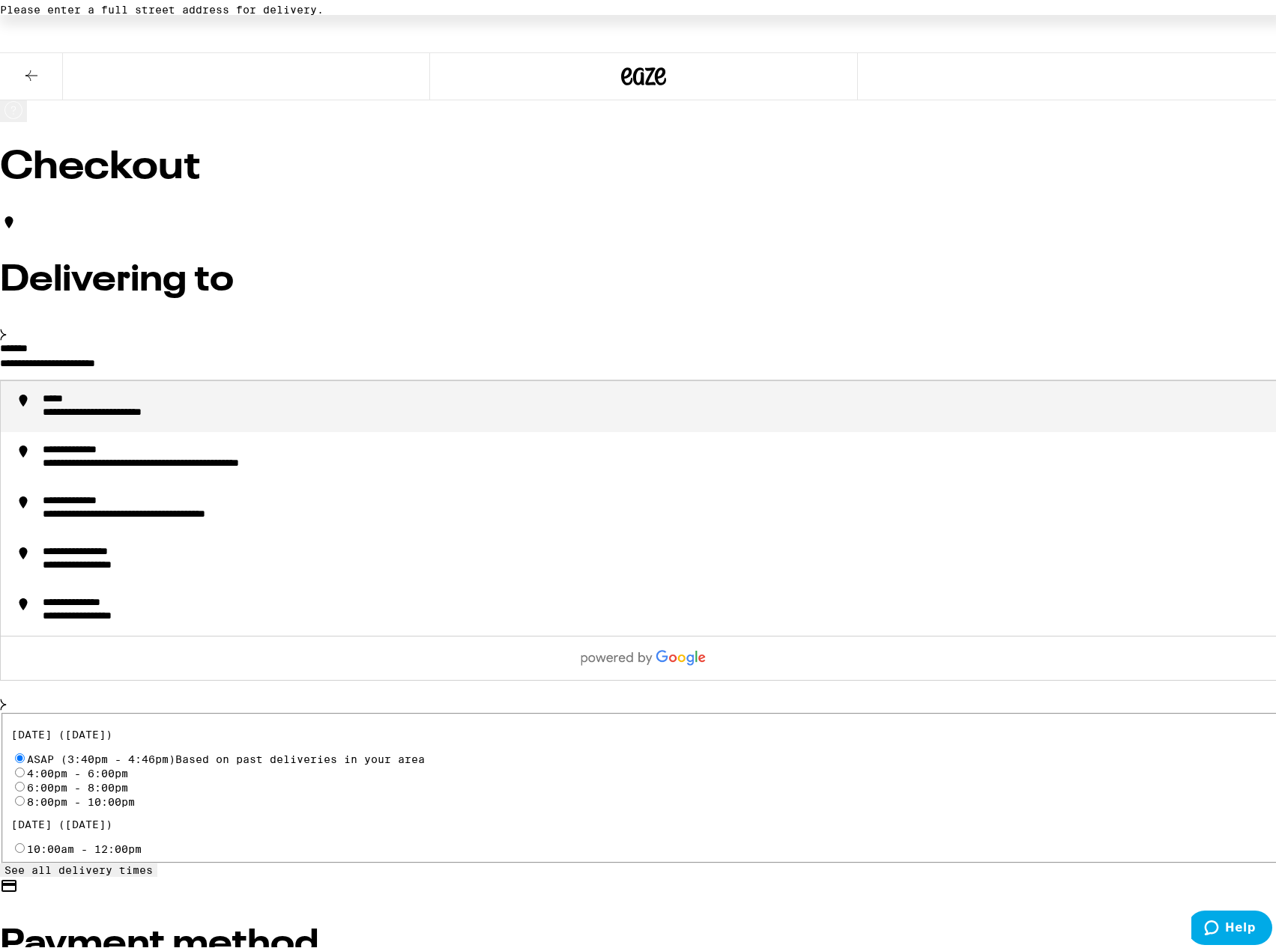
click at [224, 340] on div "**********" at bounding box center [643, 459] width 1287 height 240
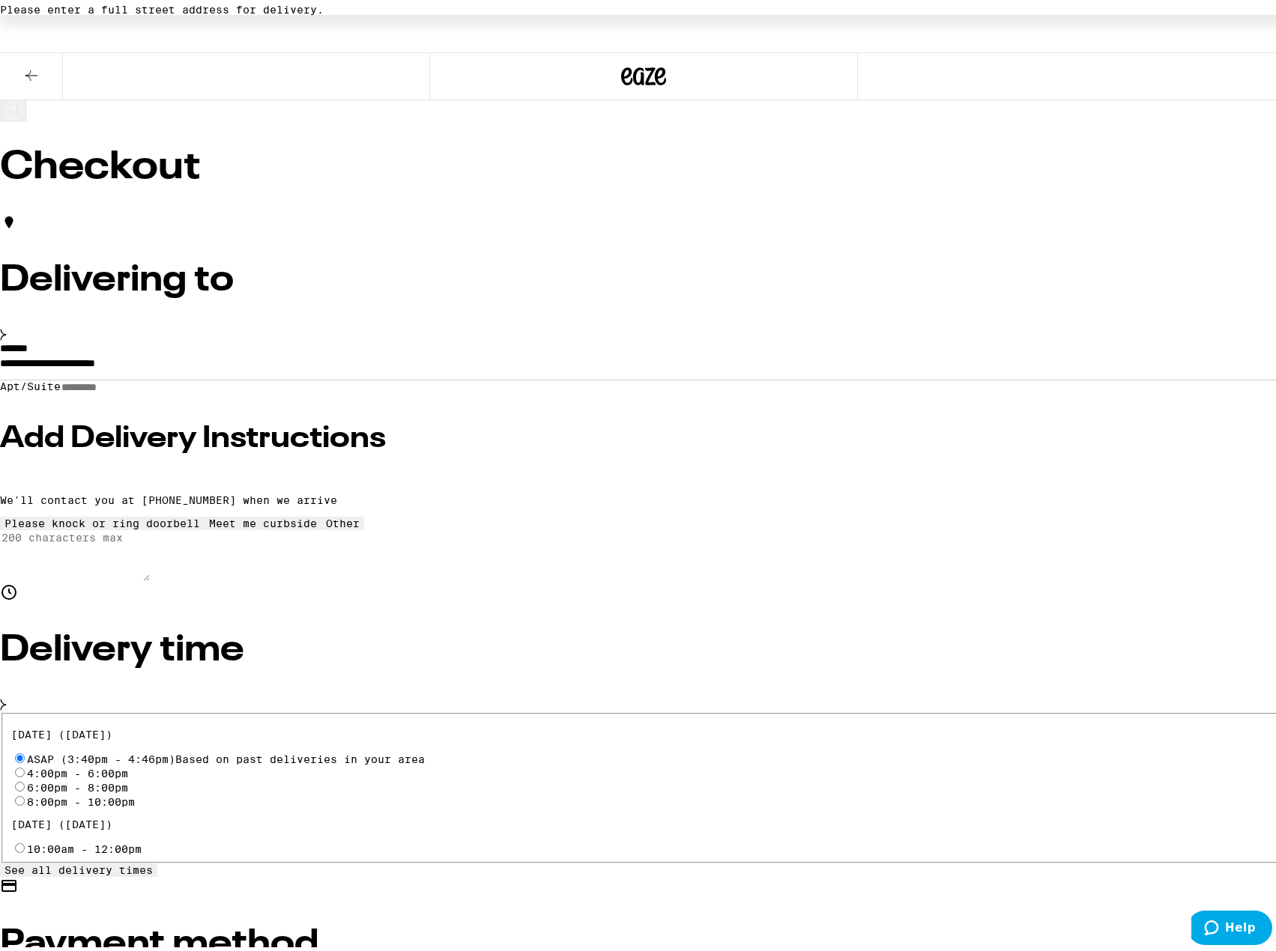
drag, startPoint x: 229, startPoint y: 340, endPoint x: 310, endPoint y: 314, distance: 85.1
click at [237, 350] on input "**********" at bounding box center [643, 362] width 1287 height 25
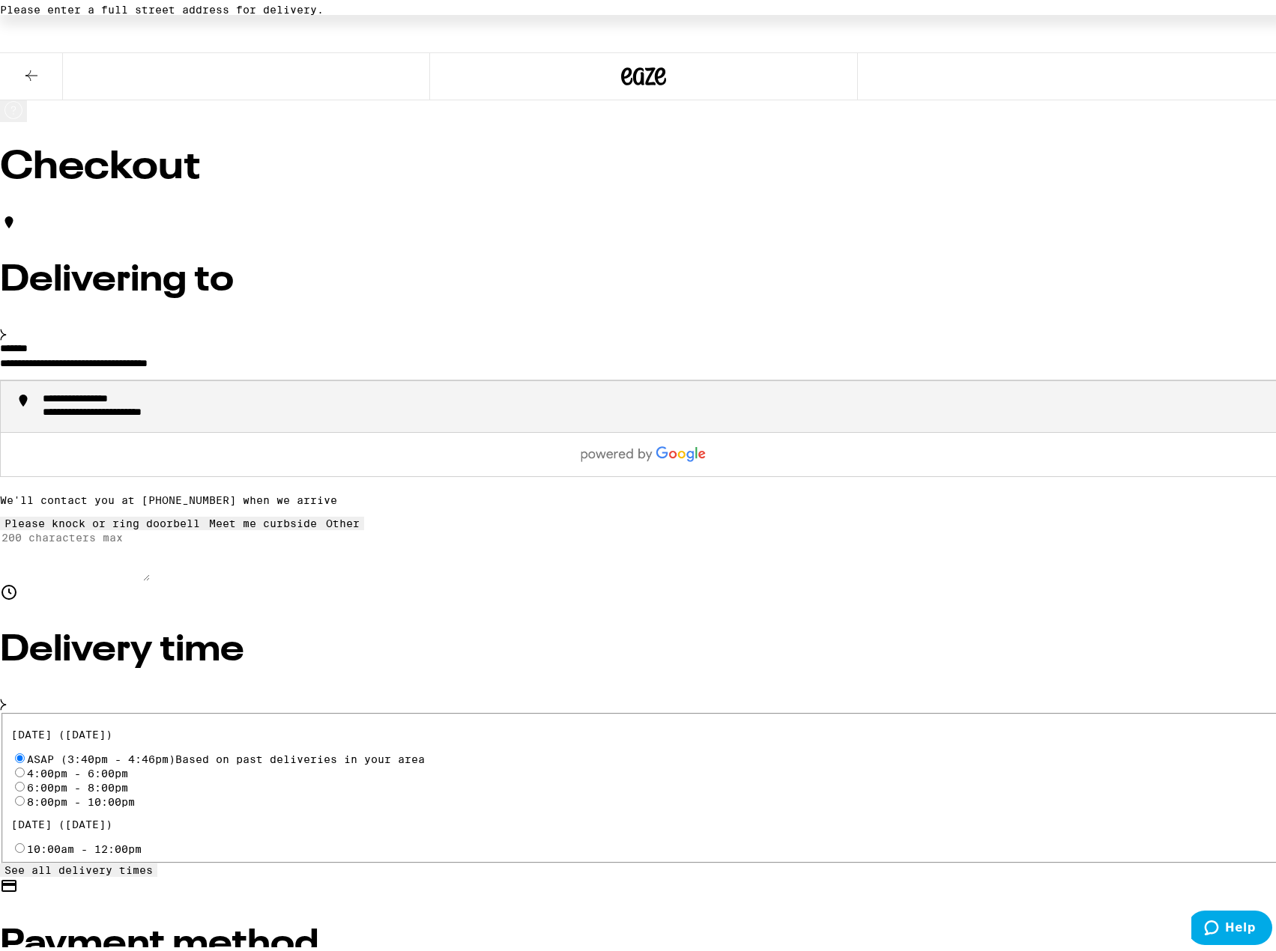
click at [363, 390] on div "**********" at bounding box center [659, 402] width 1232 height 27
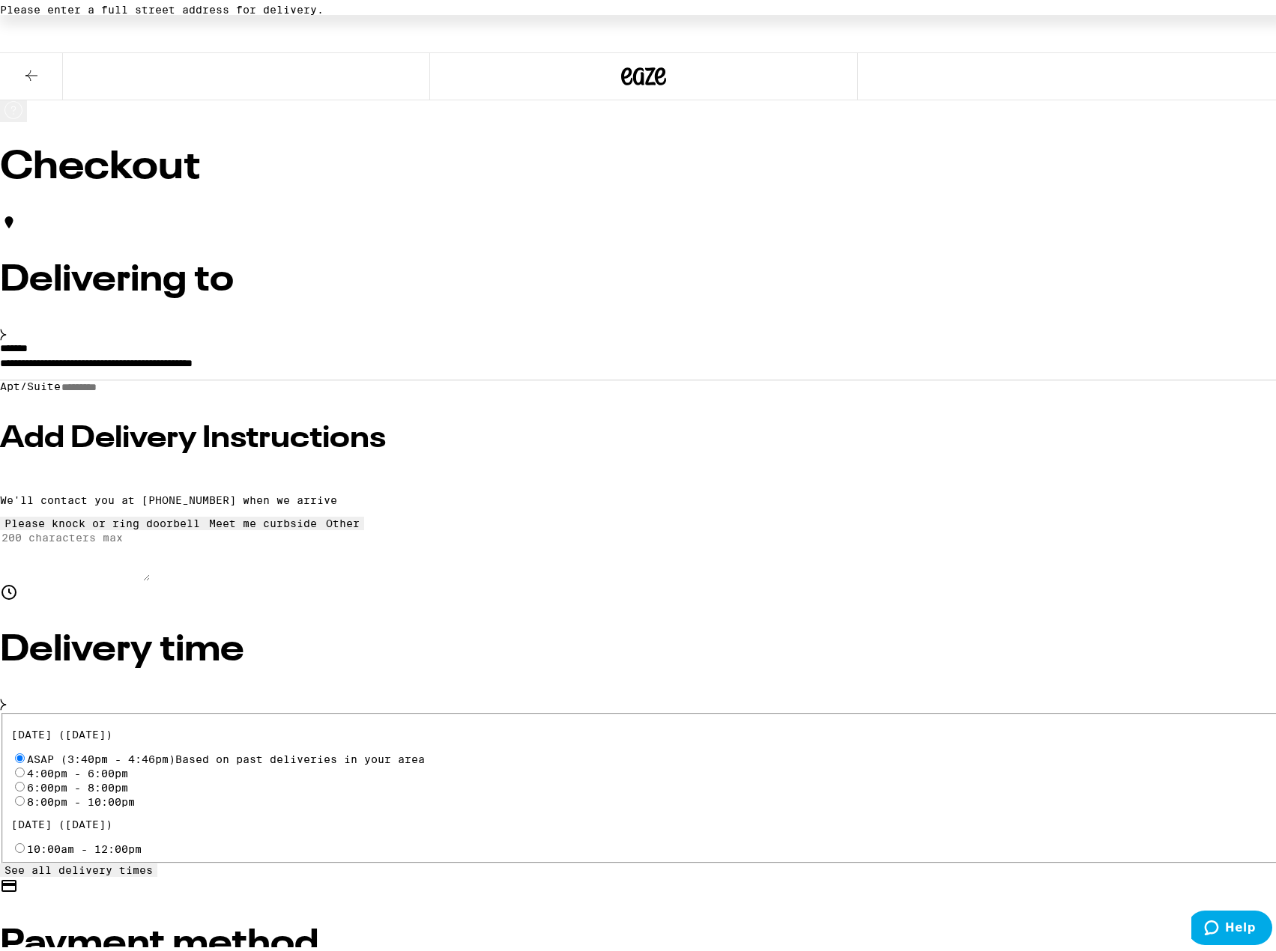
type input "**********"
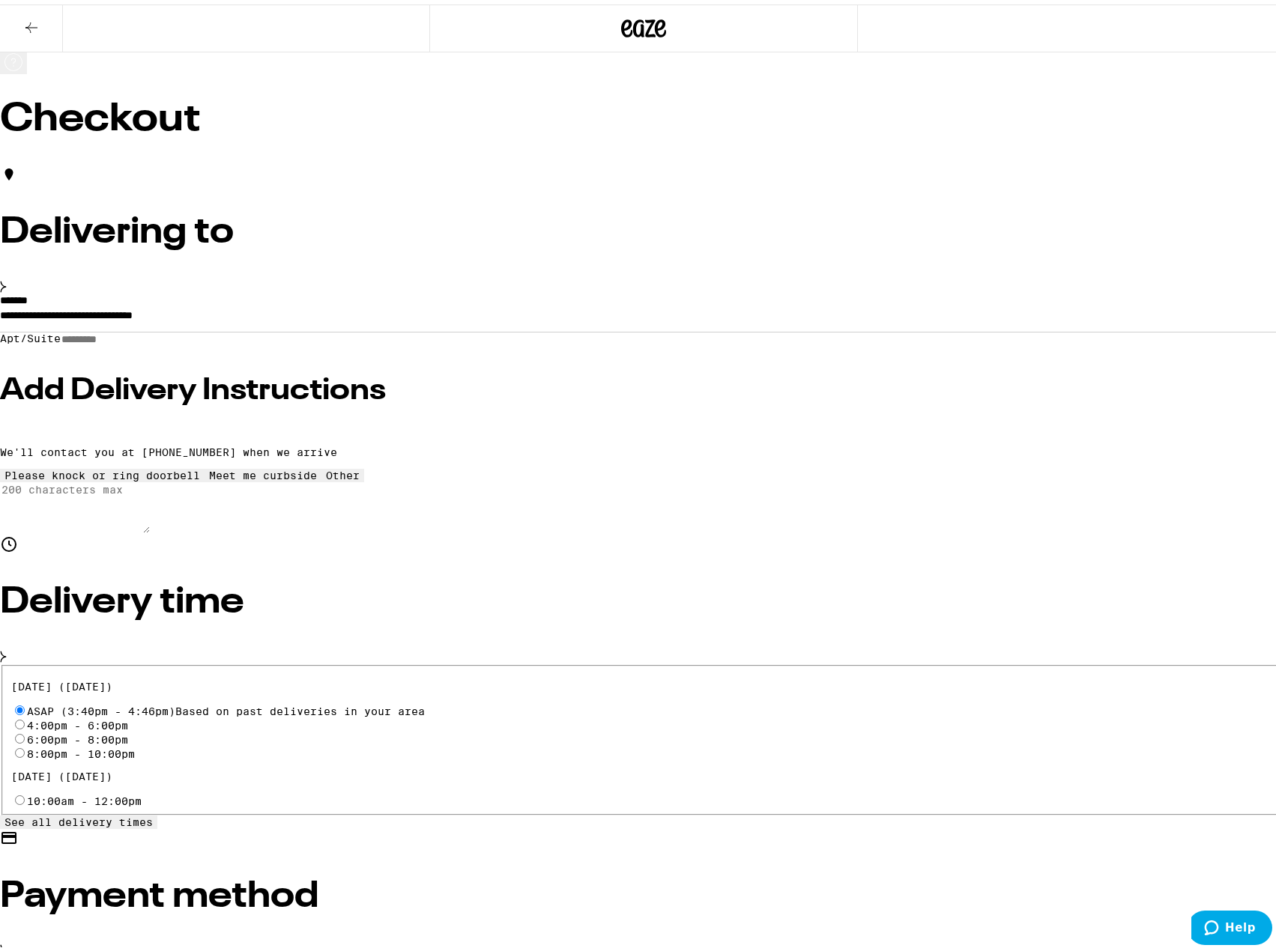
click at [347, 386] on h3 "Add Delivery Instructions" at bounding box center [643, 387] width 1287 height 30
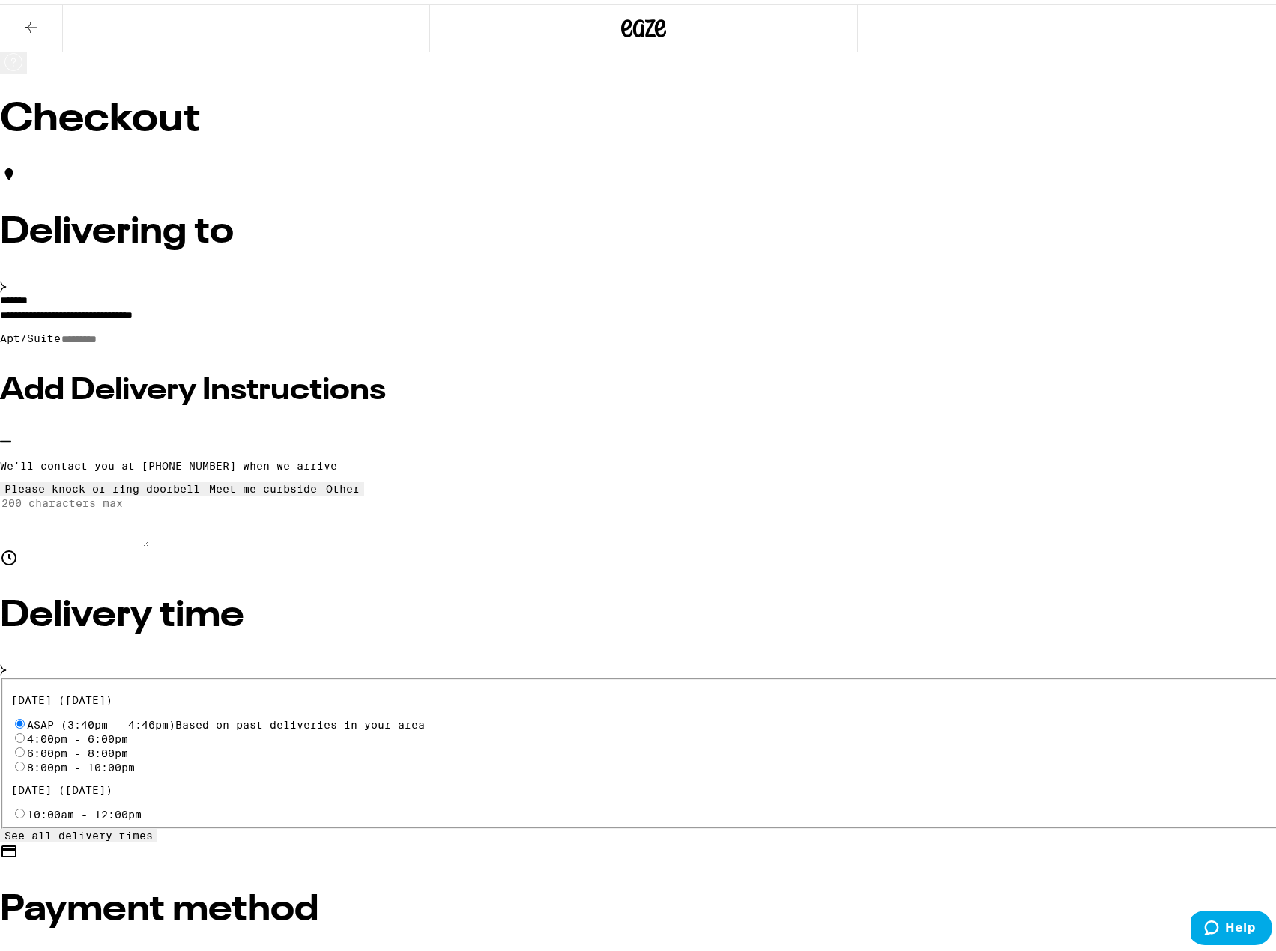
click at [343, 479] on icon at bounding box center [343, 479] width 0 height 0
click at [150, 542] on textarea "Enter any other delivery instructions you want driver to know" at bounding box center [75, 516] width 150 height 51
type textarea "Corner unit, red door, can park behind garage for delivery."
click at [581, 652] on div "Delivery time" at bounding box center [643, 610] width 1287 height 130
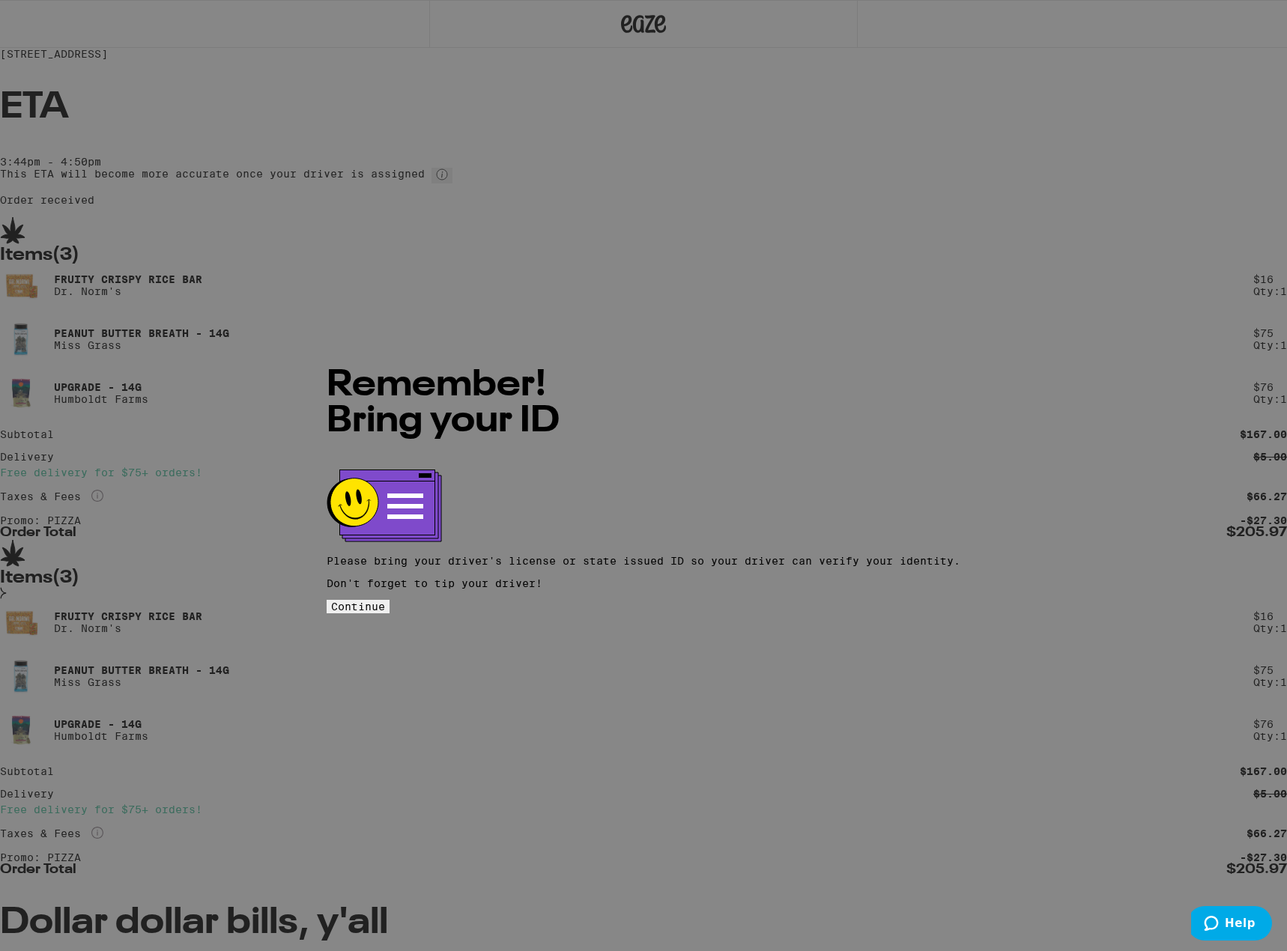
click at [390, 600] on button "Continue" at bounding box center [358, 606] width 63 height 13
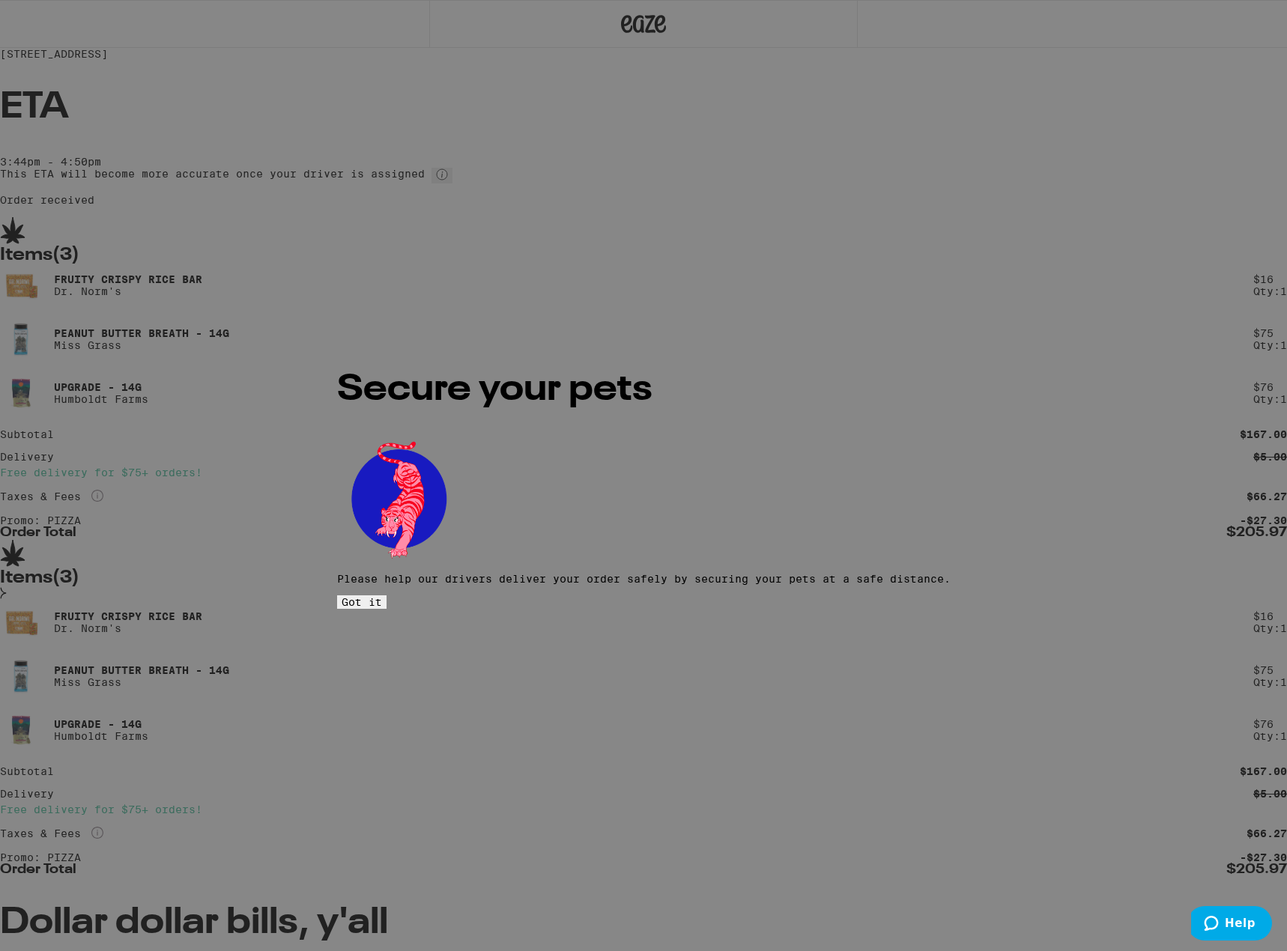
click at [387, 596] on button "Got it" at bounding box center [361, 602] width 49 height 13
